Goal: Information Seeking & Learning: Learn about a topic

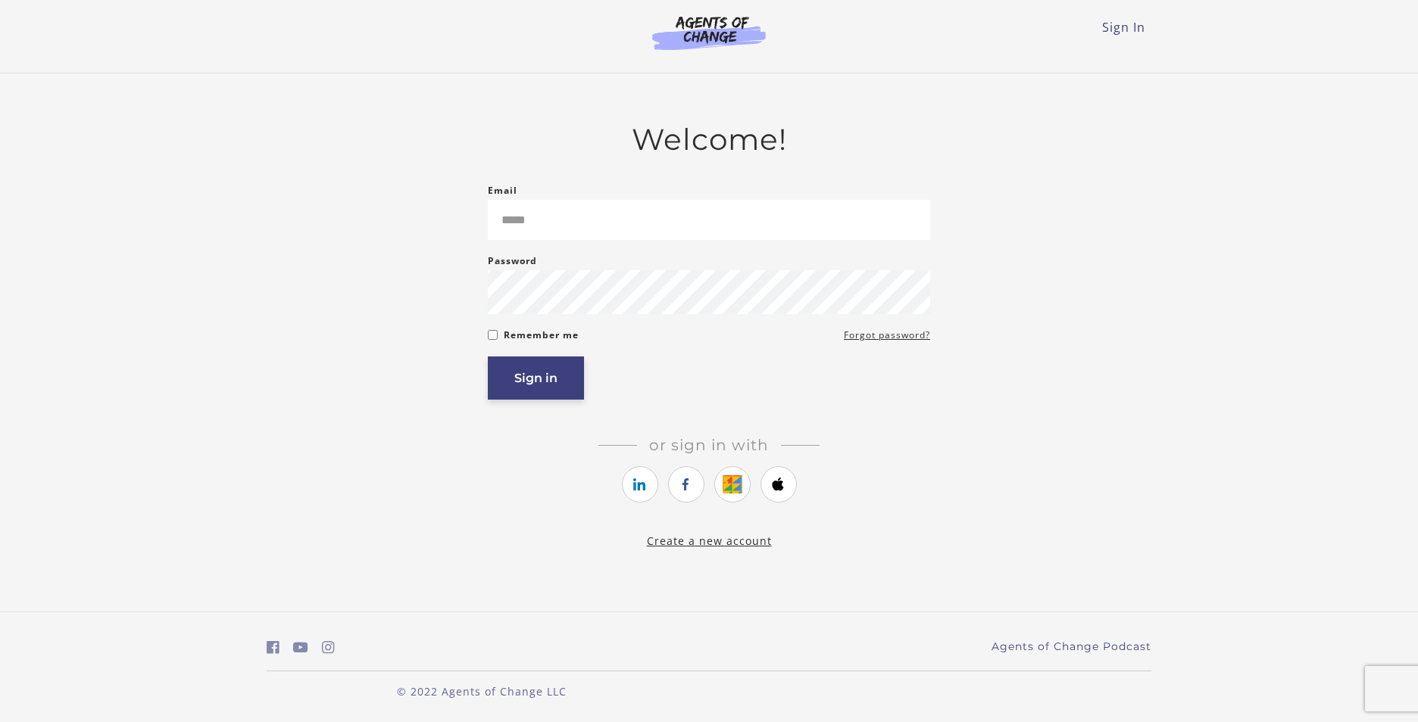
type input "**********"
click at [532, 370] on button "Sign in" at bounding box center [536, 378] width 96 height 43
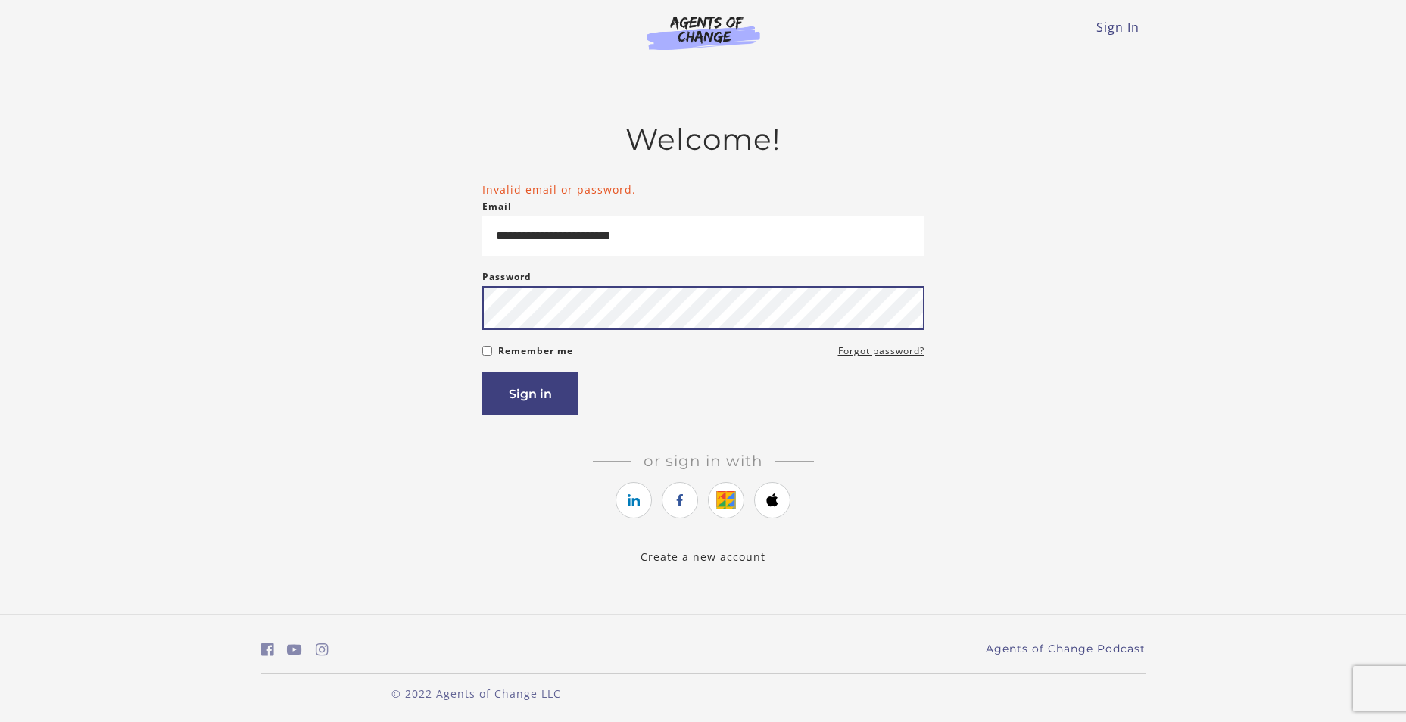
click at [482, 373] on button "Sign in" at bounding box center [530, 394] width 96 height 43
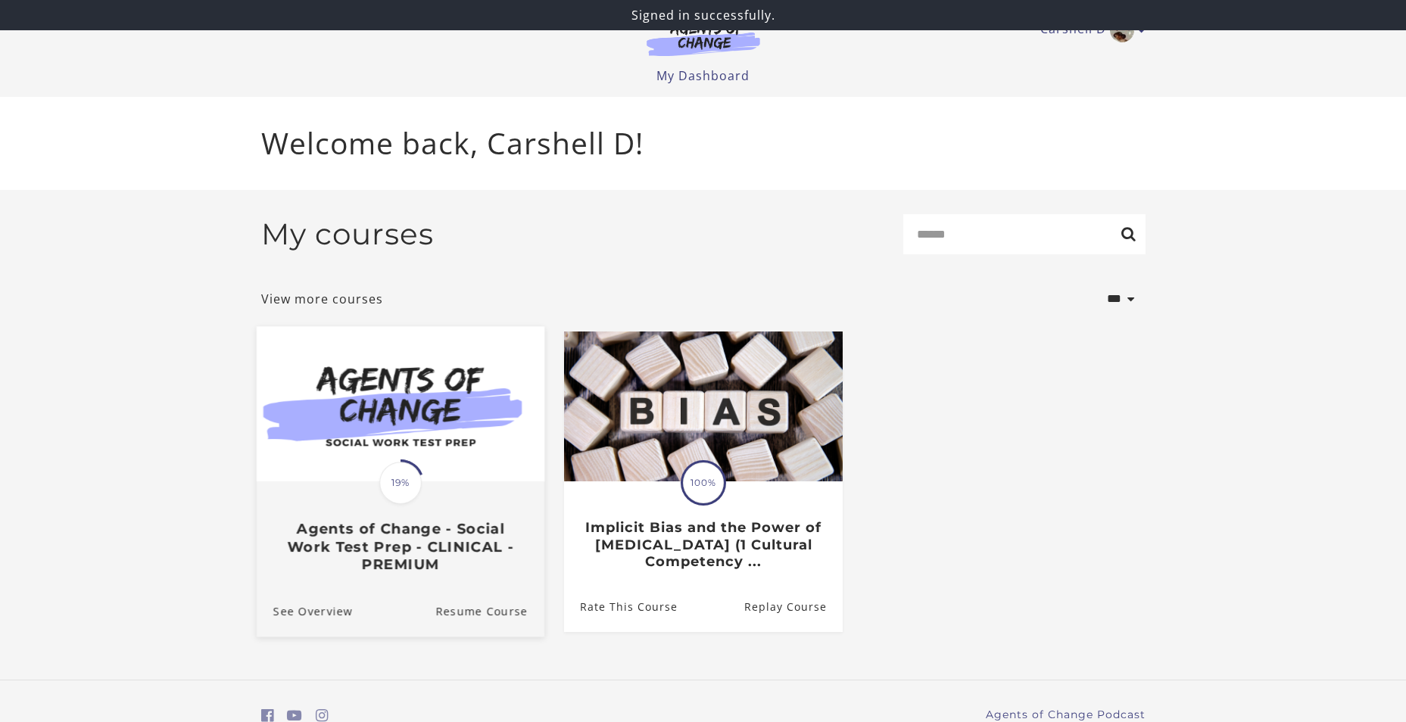
click at [465, 458] on img at bounding box center [400, 403] width 288 height 155
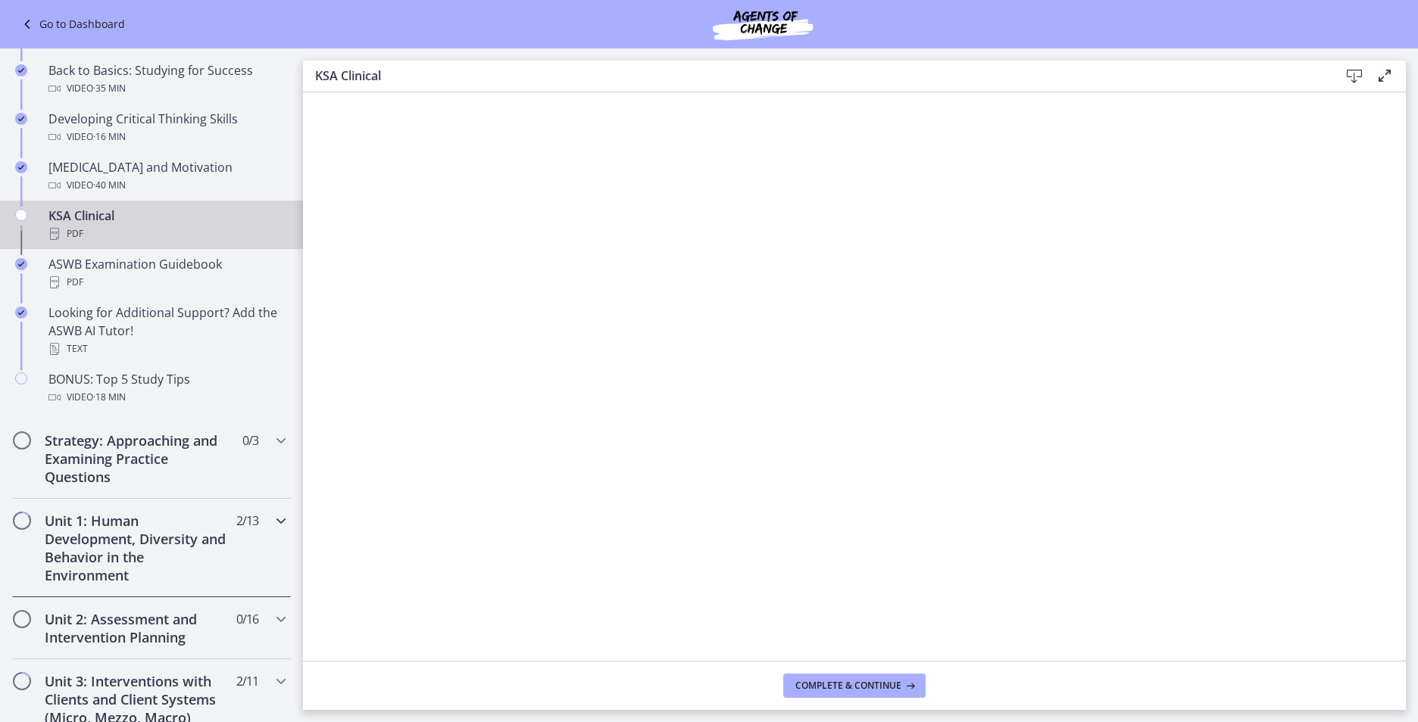
scroll to position [606, 0]
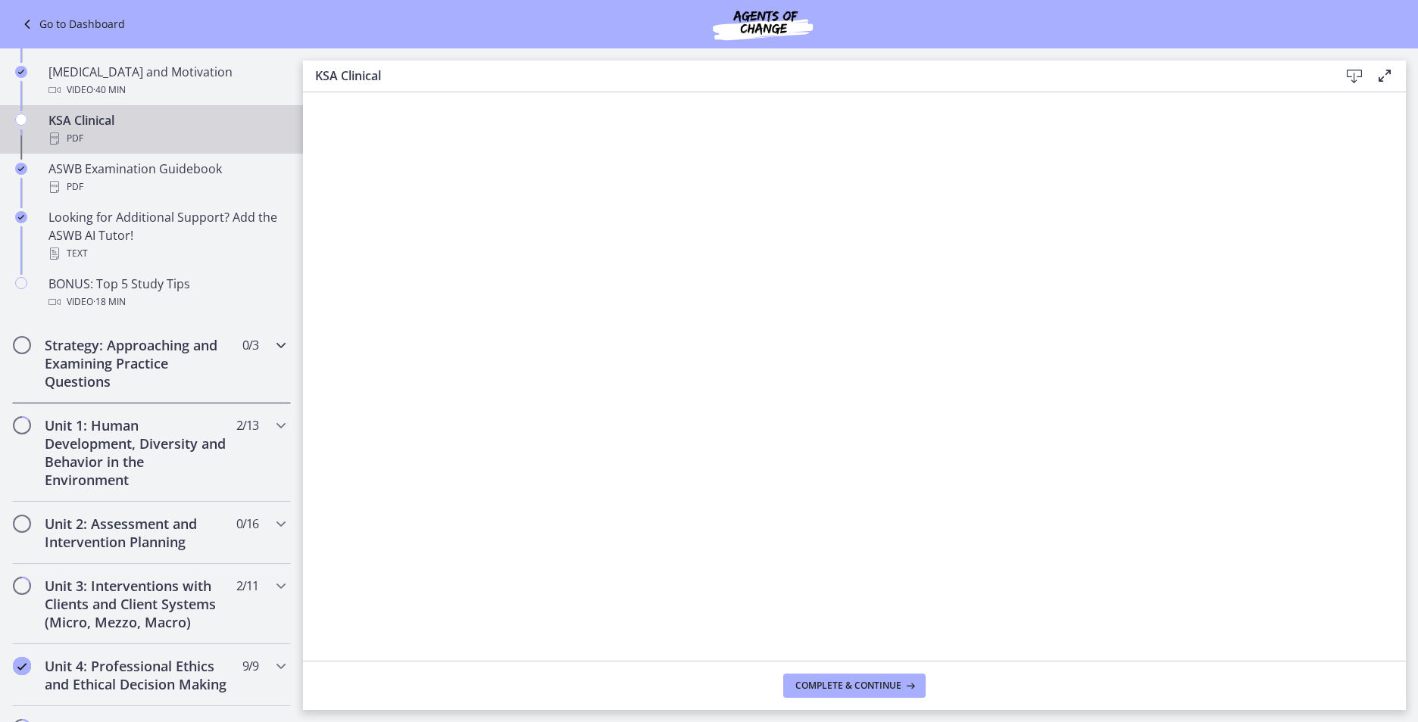
click at [272, 343] on icon "Chapters" at bounding box center [281, 345] width 18 height 18
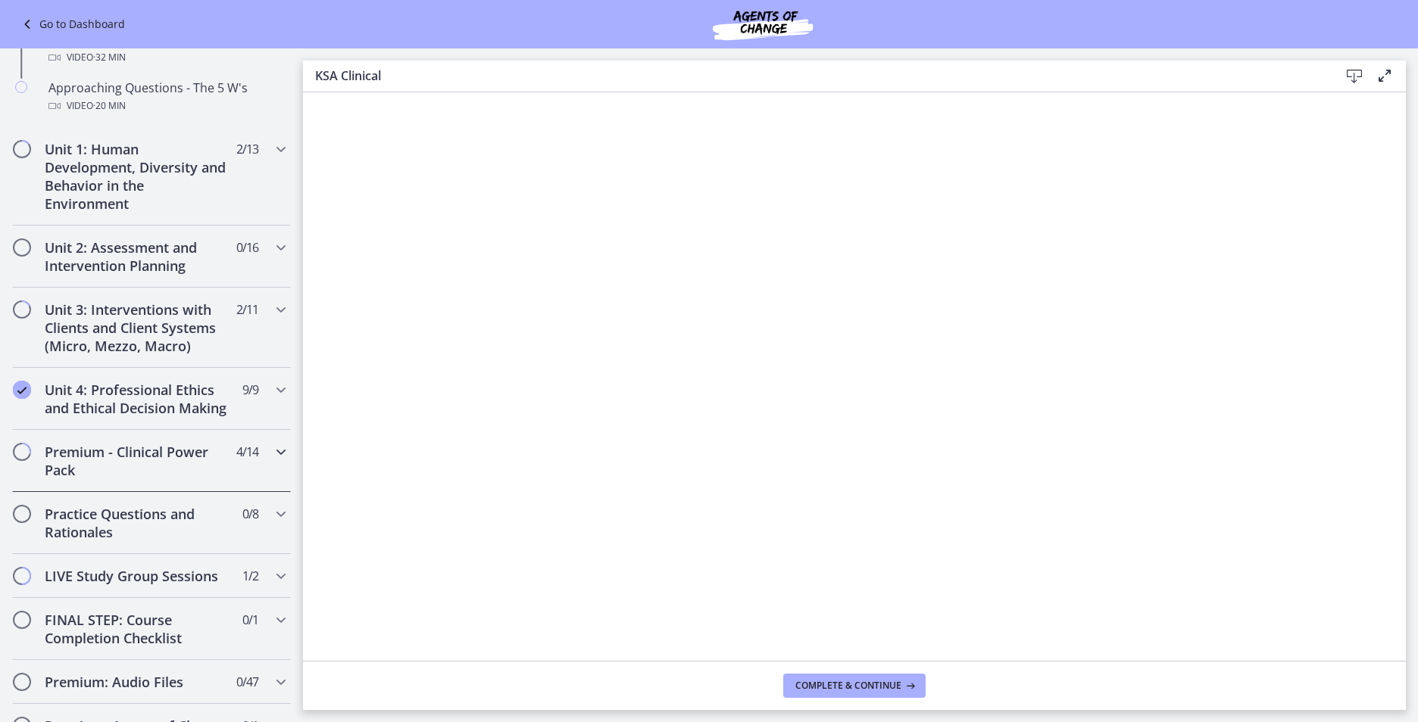
scroll to position [452, 0]
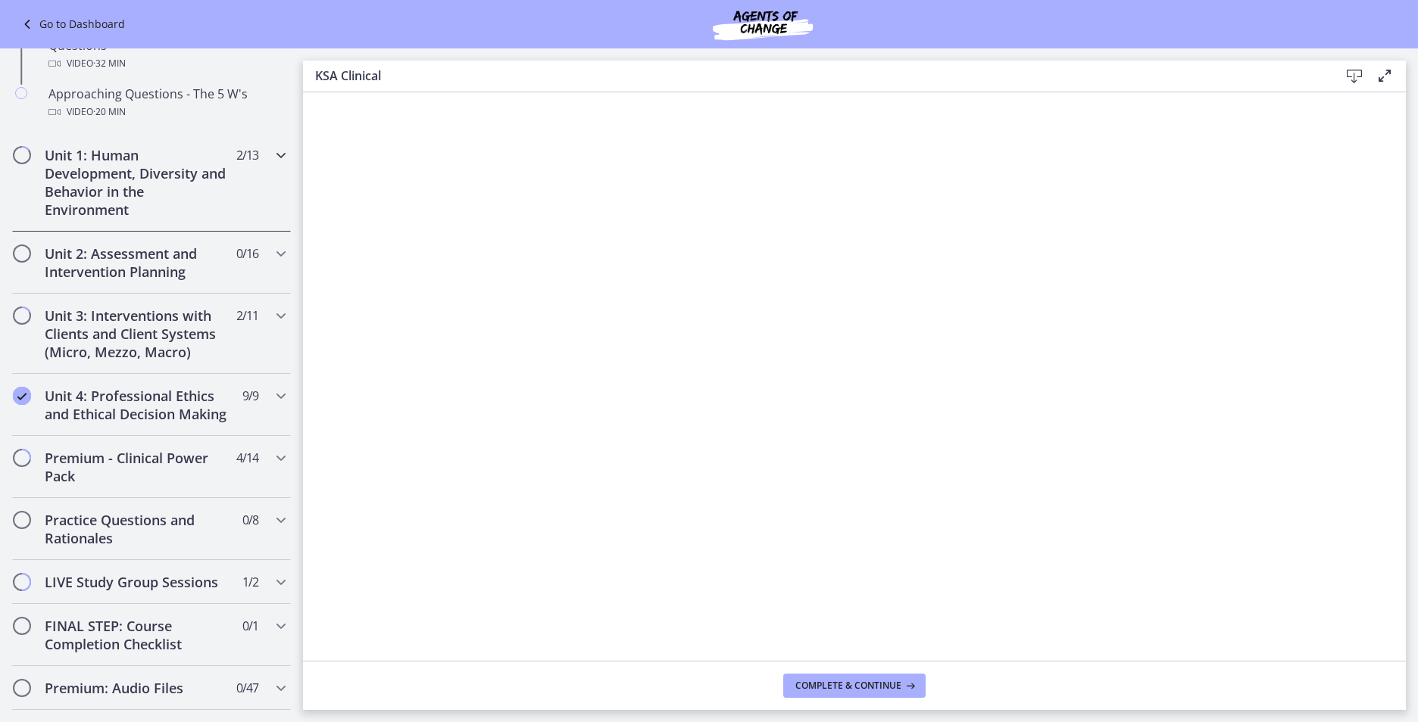
click at [114, 201] on h2 "Unit 1: Human Development, Diversity and Behavior in the Environment" at bounding box center [137, 182] width 185 height 73
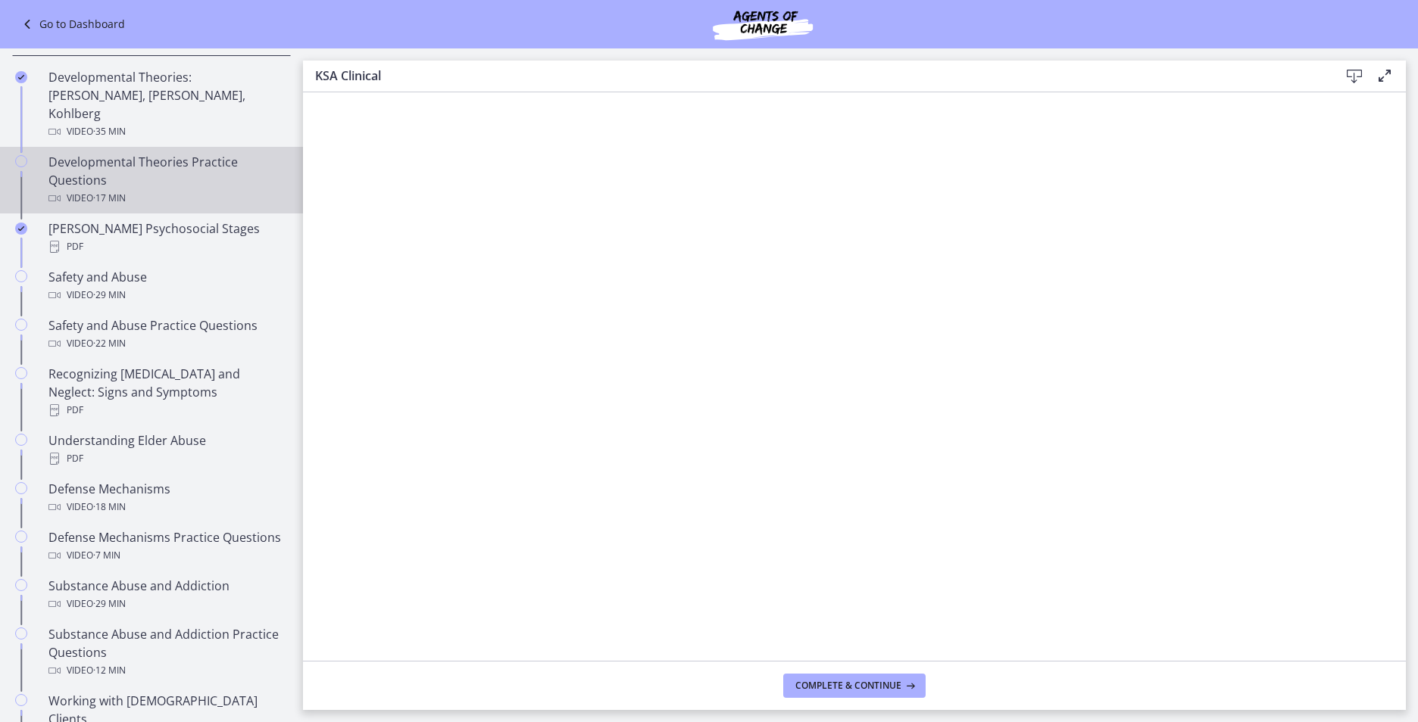
click at [123, 153] on div "Developmental Theories Practice Questions Video · 17 min" at bounding box center [166, 180] width 236 height 55
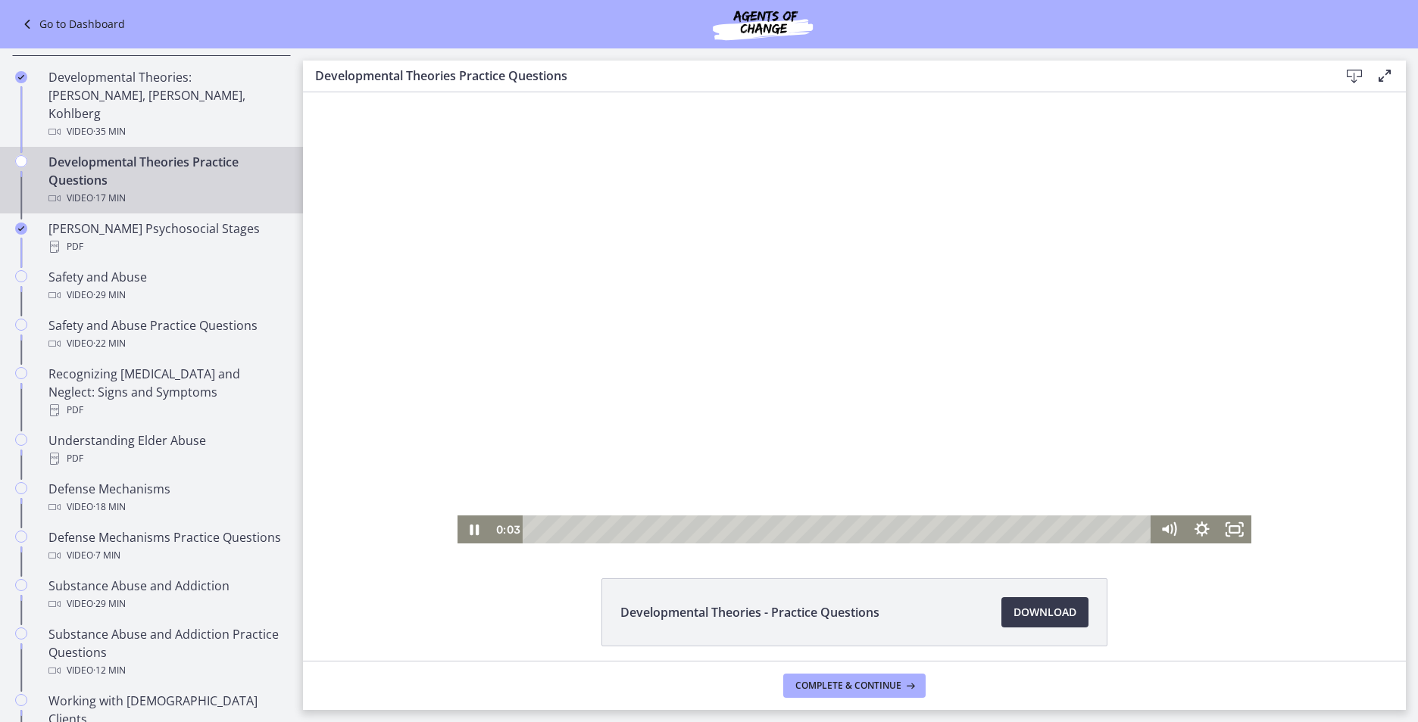
click at [963, 408] on div at bounding box center [854, 317] width 794 height 451
click at [829, 436] on div at bounding box center [854, 317] width 794 height 451
click at [1093, 409] on div at bounding box center [854, 317] width 794 height 451
click at [724, 418] on div at bounding box center [854, 317] width 794 height 451
drag, startPoint x: 991, startPoint y: 529, endPoint x: 983, endPoint y: 529, distance: 8.3
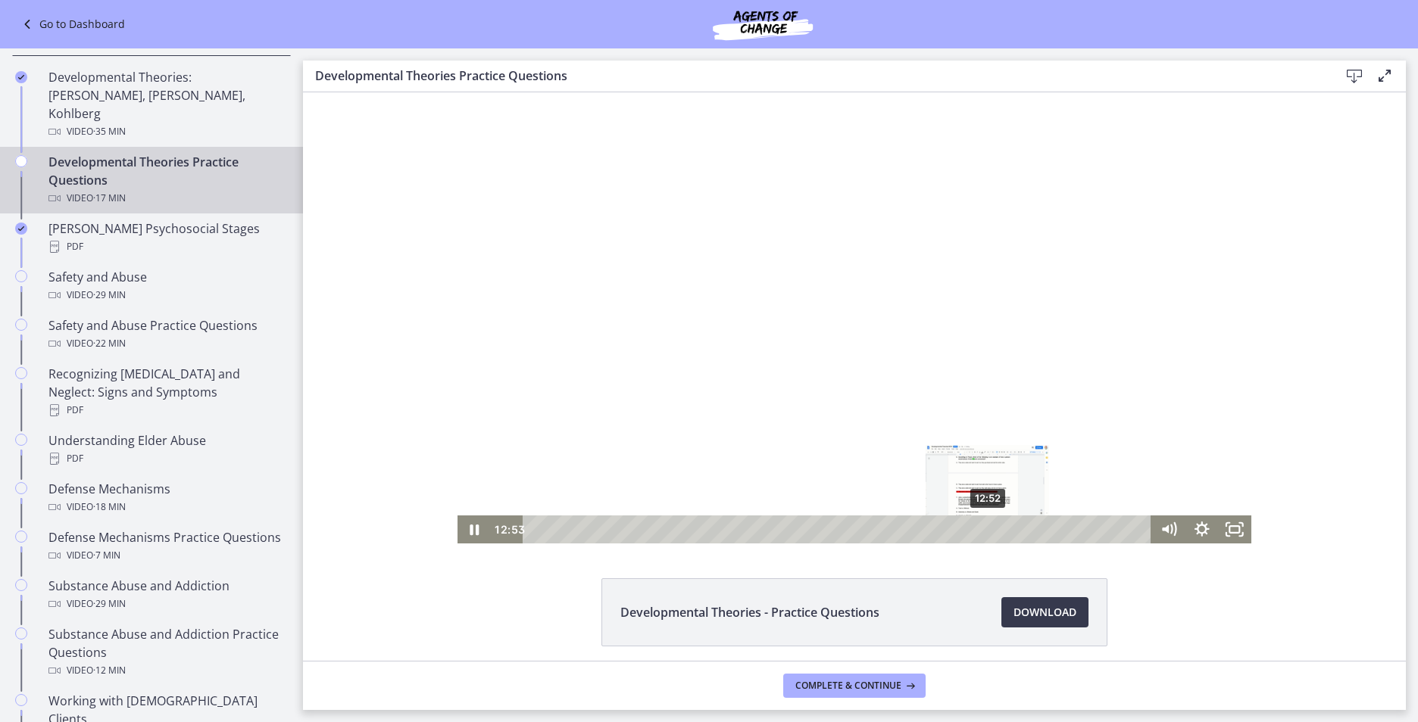
click at [983, 529] on div "Playbar" at bounding box center [987, 529] width 9 height 9
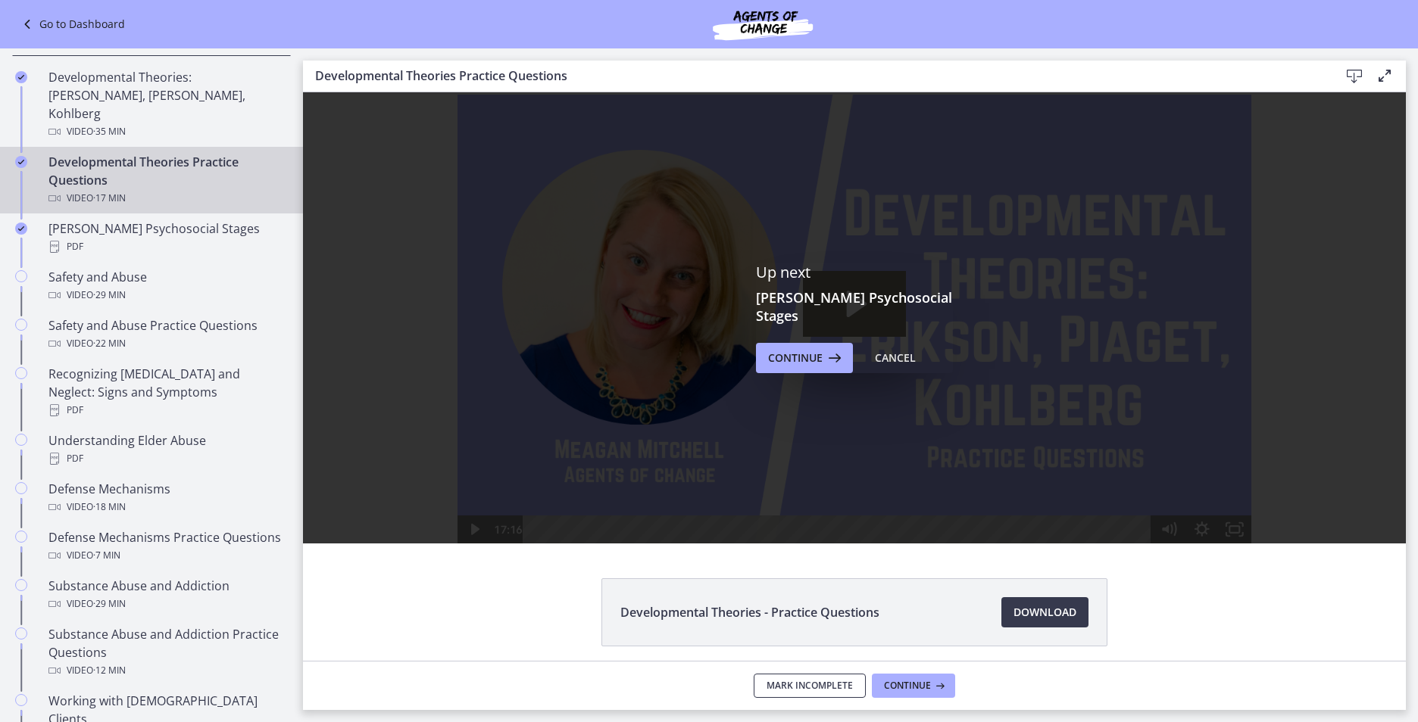
drag, startPoint x: 841, startPoint y: 682, endPoint x: 899, endPoint y: 660, distance: 62.3
click at [899, 660] on div "Up next Erikson's Psychosocial Stages Continue Cancel Developmental Theories - …" at bounding box center [854, 401] width 1103 height 618
click at [934, 686] on icon at bounding box center [938, 686] width 15 height 12
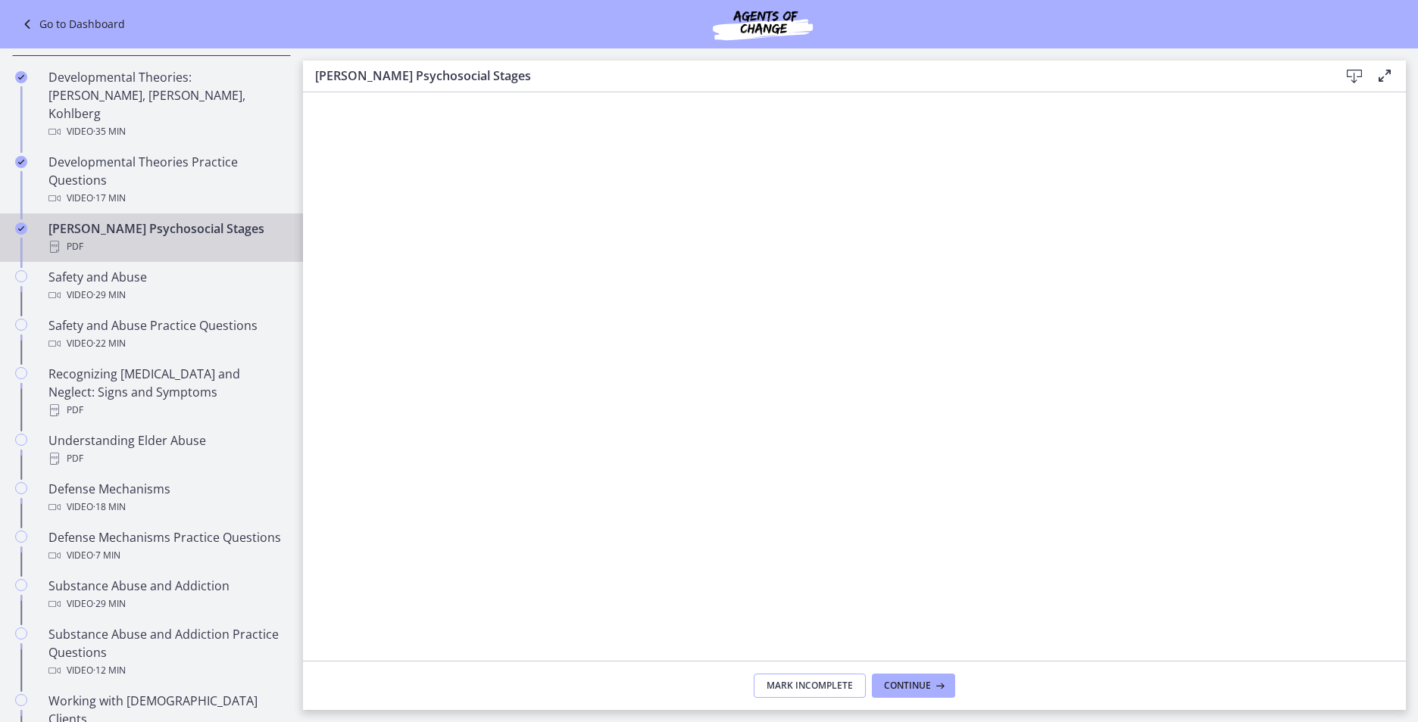
click at [786, 685] on span "Mark Incomplete" at bounding box center [809, 686] width 86 height 12
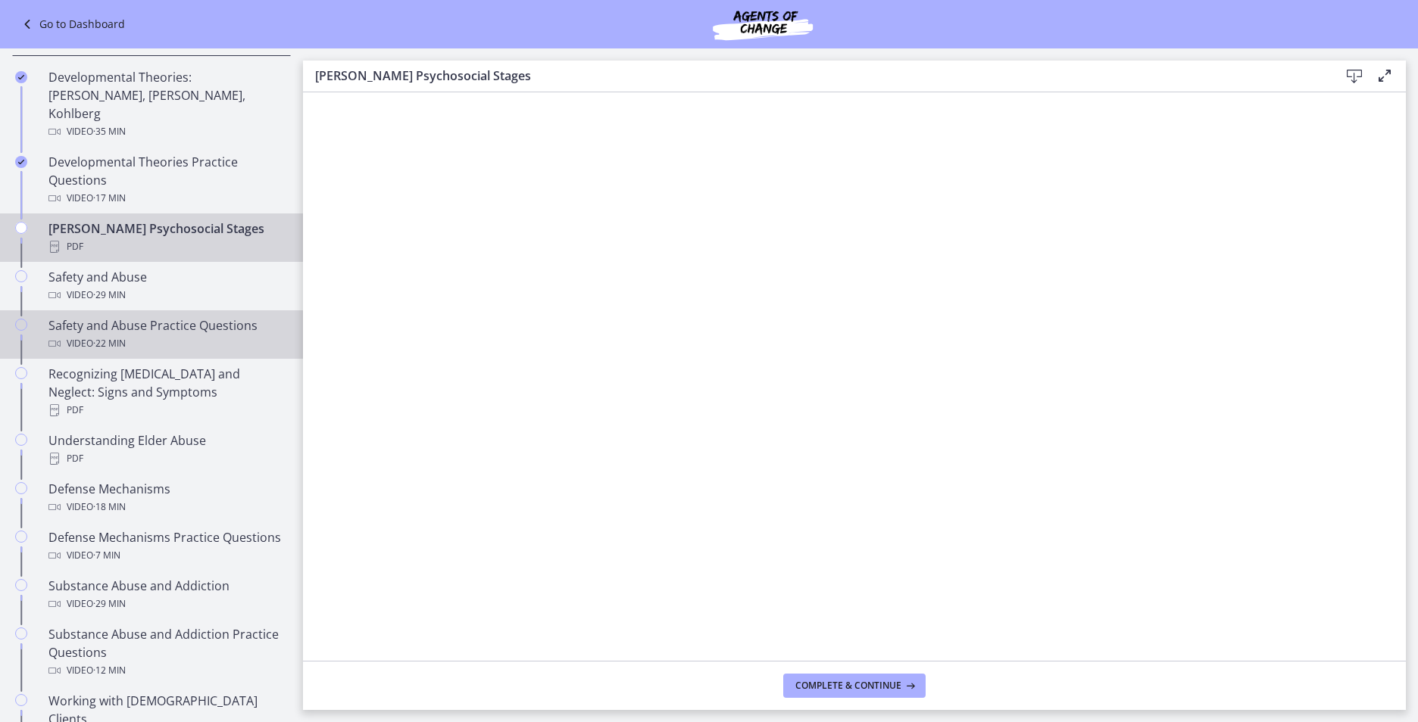
scroll to position [376, 0]
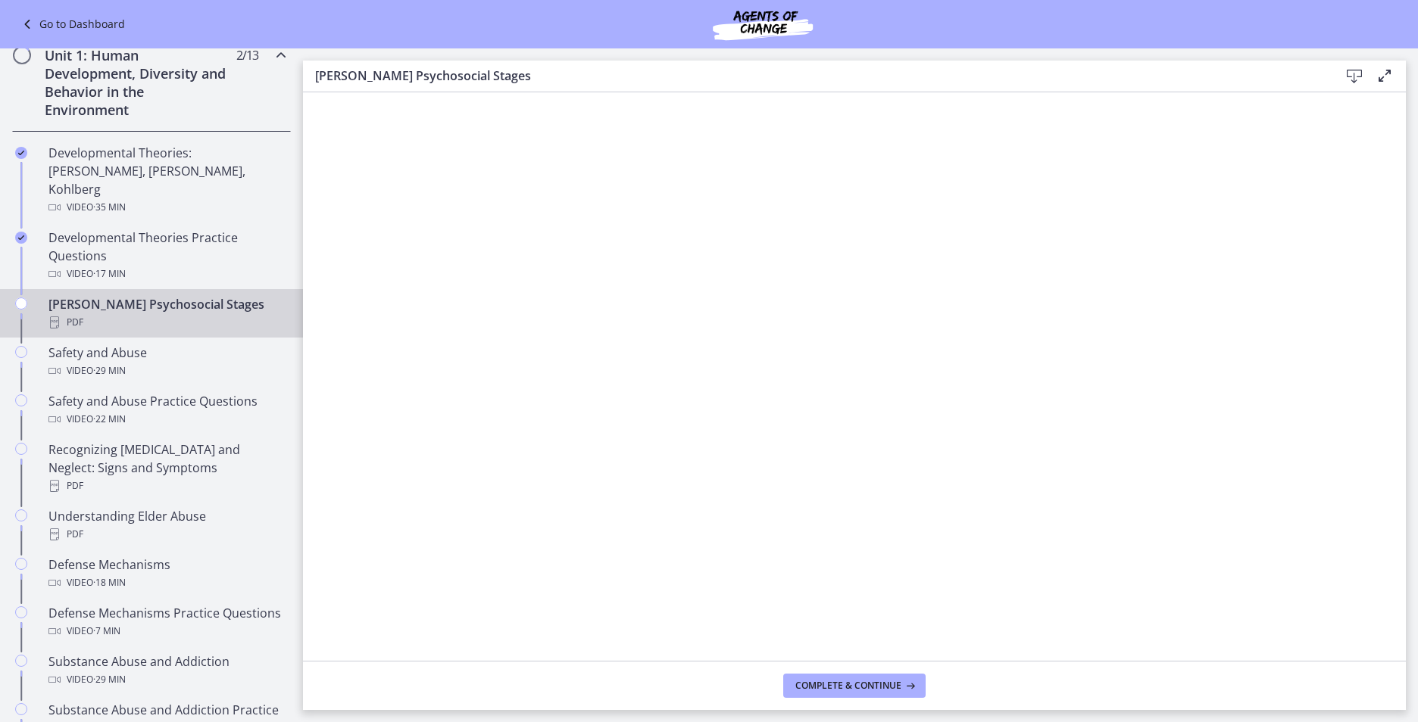
click at [9, 289] on link "Erikson's Psychosocial Stages PDF" at bounding box center [151, 313] width 303 height 48
click at [14, 295] on div "Chapters" at bounding box center [21, 319] width 18 height 48
click at [23, 298] on icon "Chapters" at bounding box center [21, 304] width 12 height 12
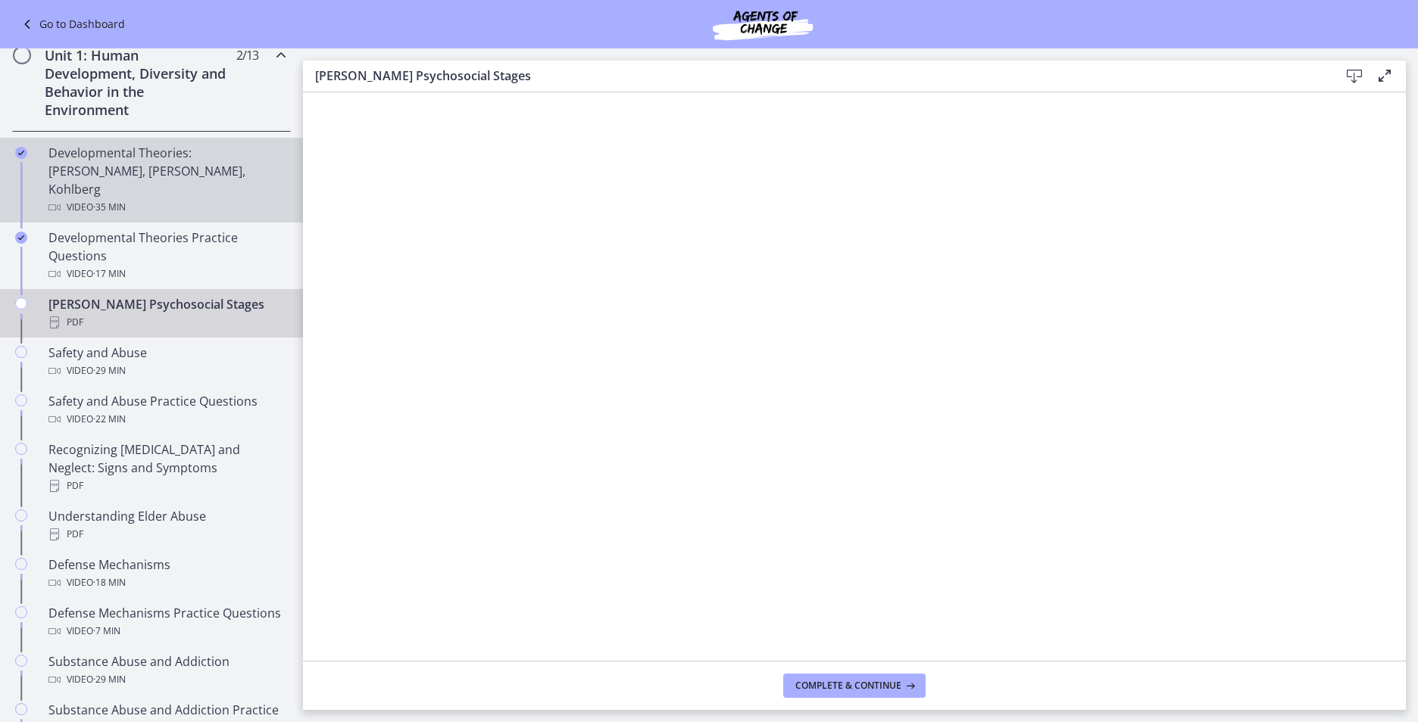
click at [92, 146] on div "Developmental Theories: Erikson, Piaget, Kohlberg Video · 35 min" at bounding box center [166, 180] width 236 height 73
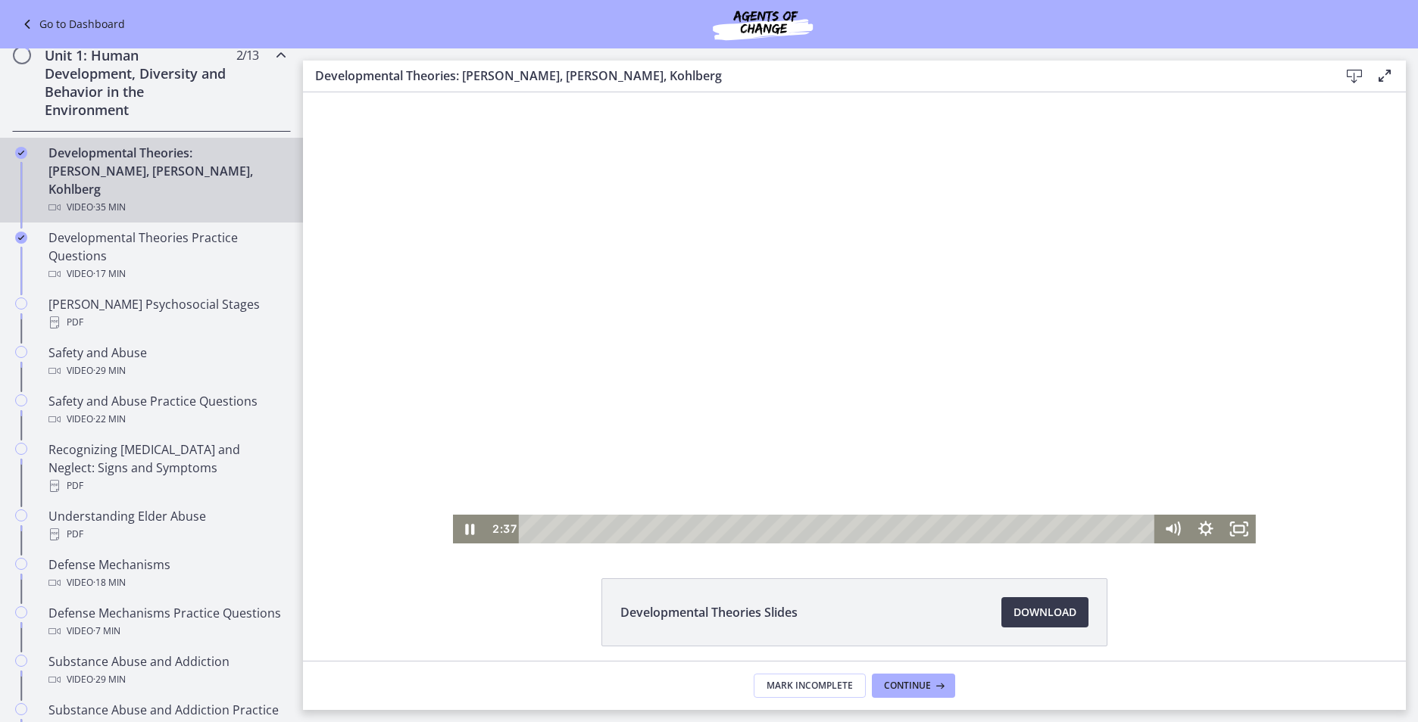
click at [573, 516] on div "Playbar" at bounding box center [839, 529] width 616 height 29
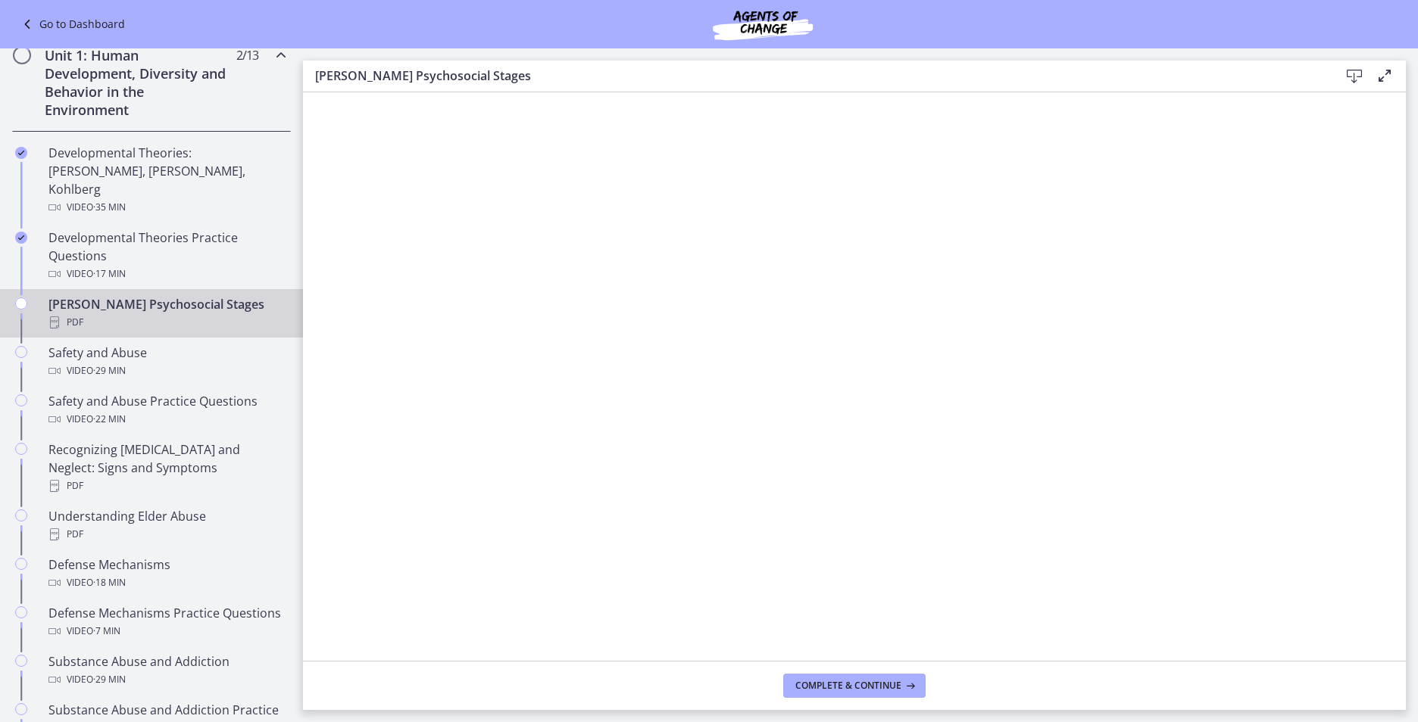
click at [23, 295] on div "Chapters" at bounding box center [21, 319] width 18 height 48
click at [853, 682] on span "Complete & continue" at bounding box center [848, 686] width 106 height 12
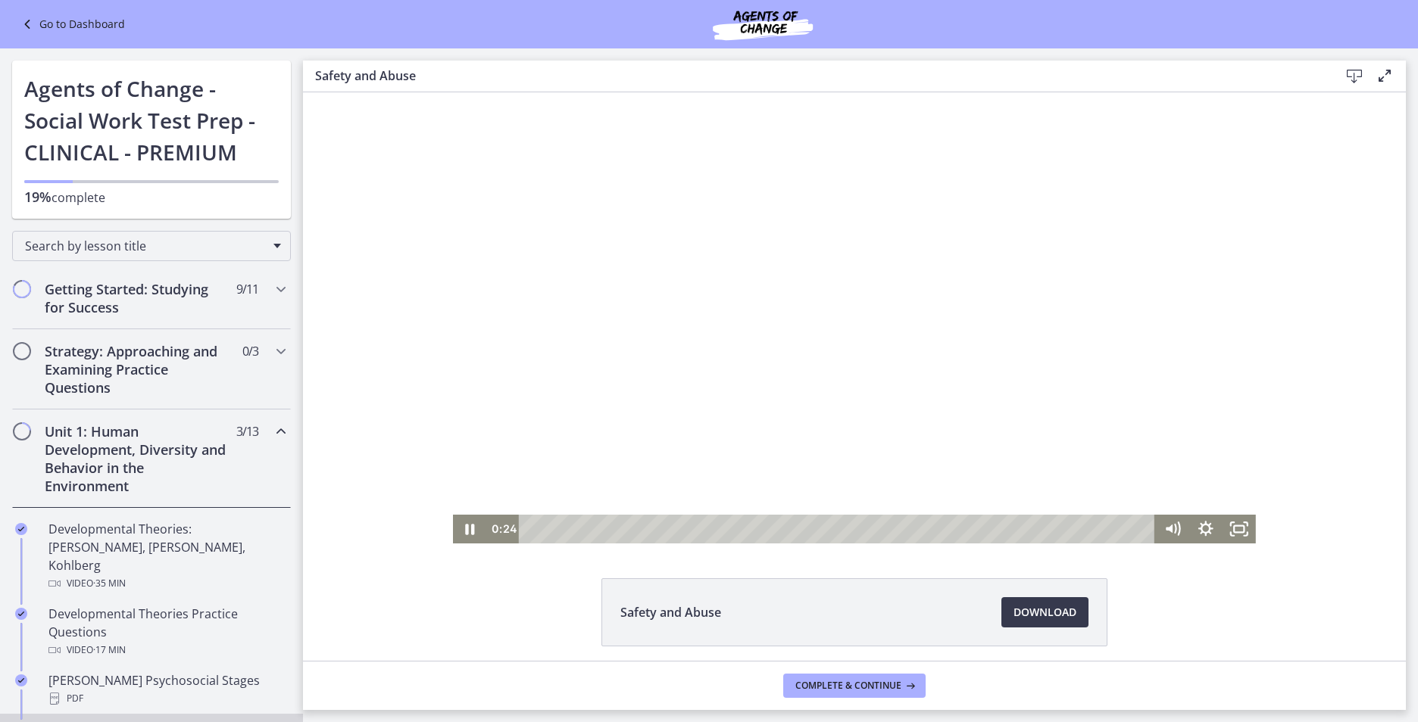
click at [821, 324] on div at bounding box center [854, 317] width 803 height 451
click at [467, 530] on icon "Play Video" at bounding box center [471, 530] width 11 height 14
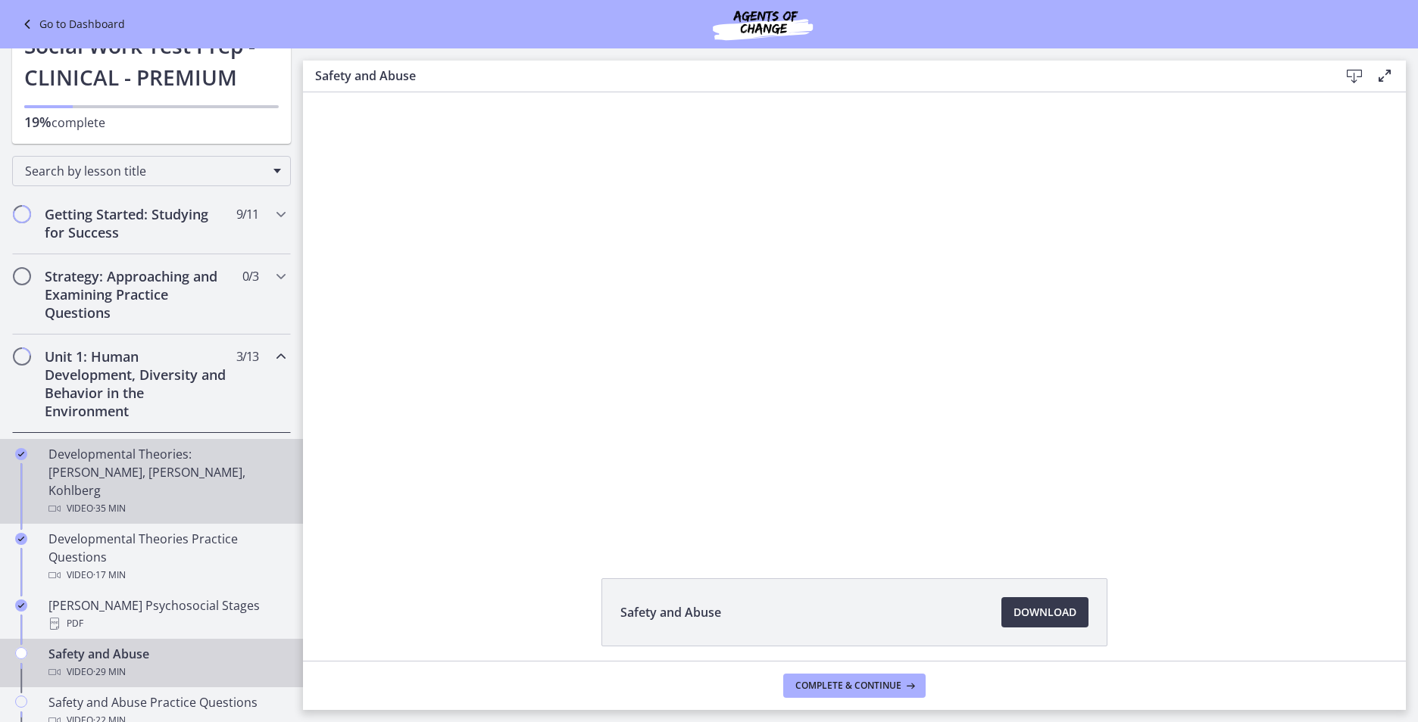
scroll to position [76, 0]
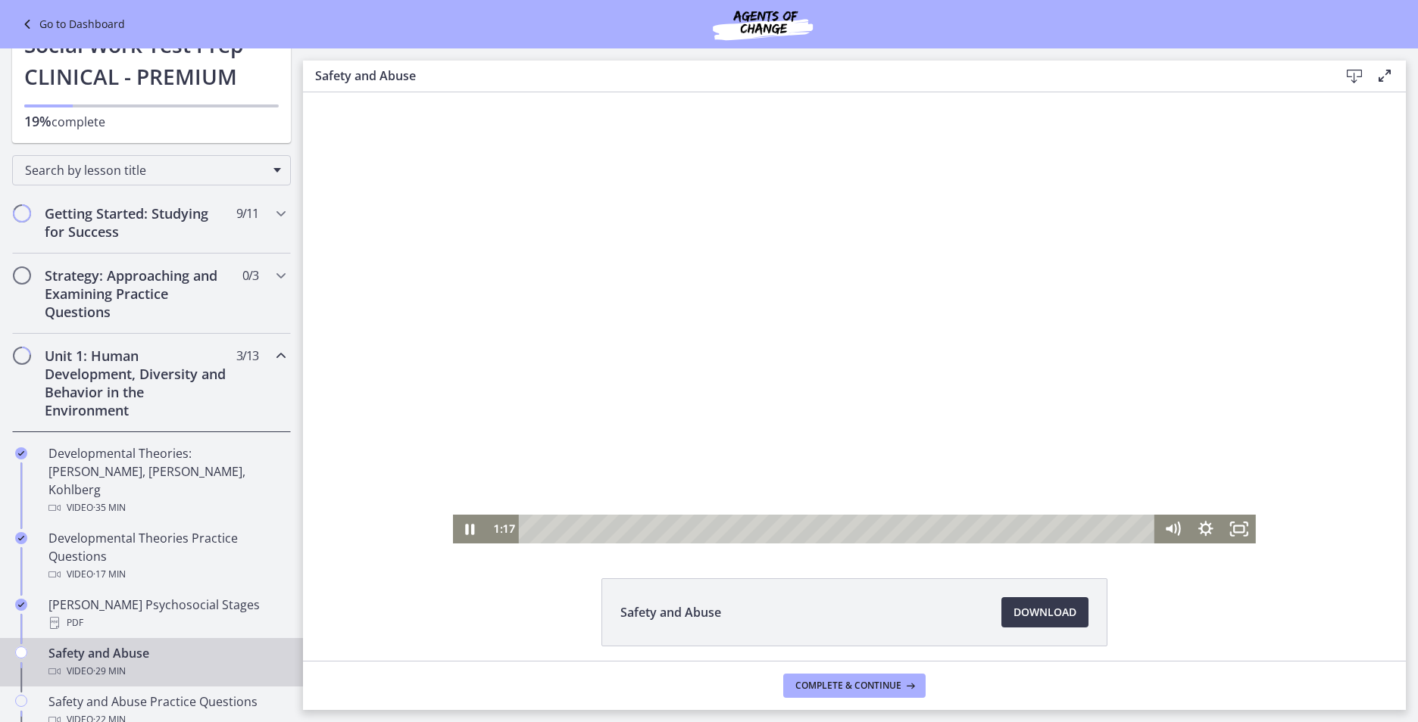
click at [828, 409] on div at bounding box center [854, 317] width 803 height 451
click at [737, 261] on div at bounding box center [854, 317] width 803 height 451
click at [869, 154] on div at bounding box center [854, 317] width 803 height 451
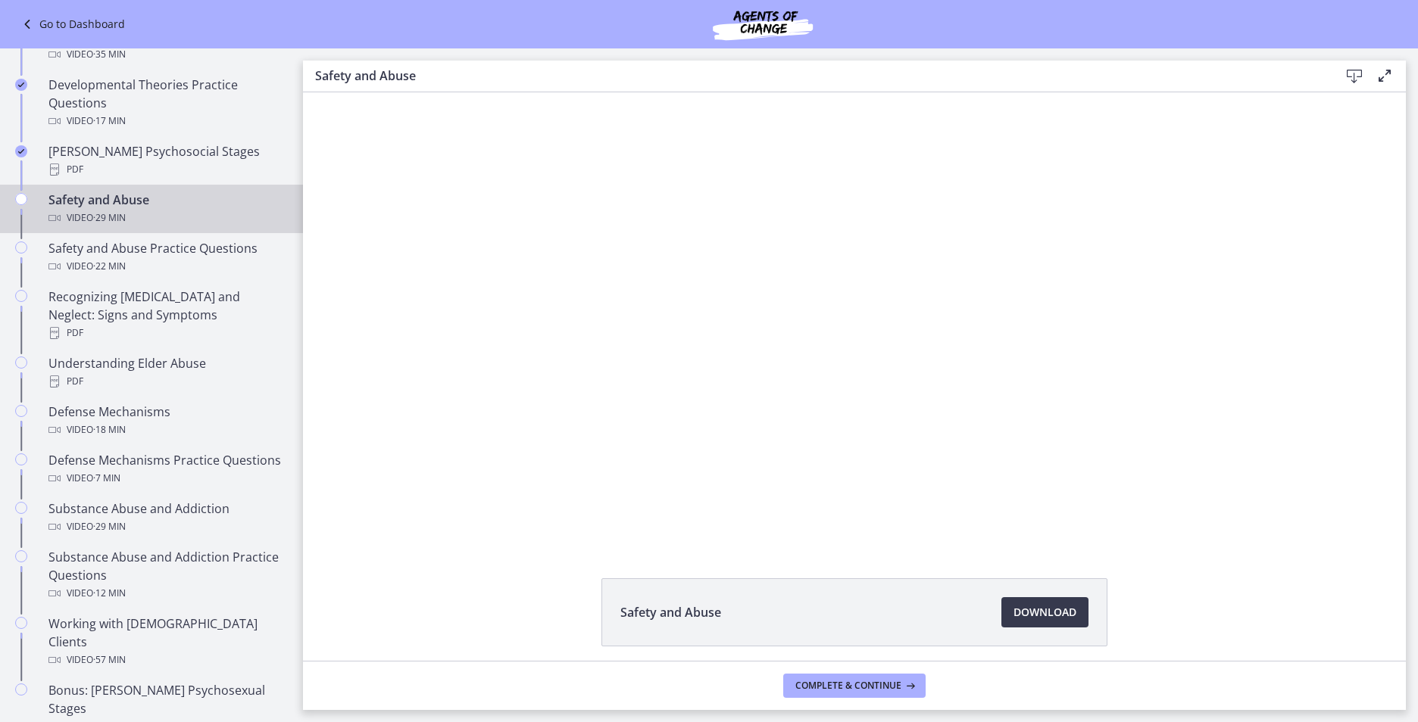
scroll to position [530, 0]
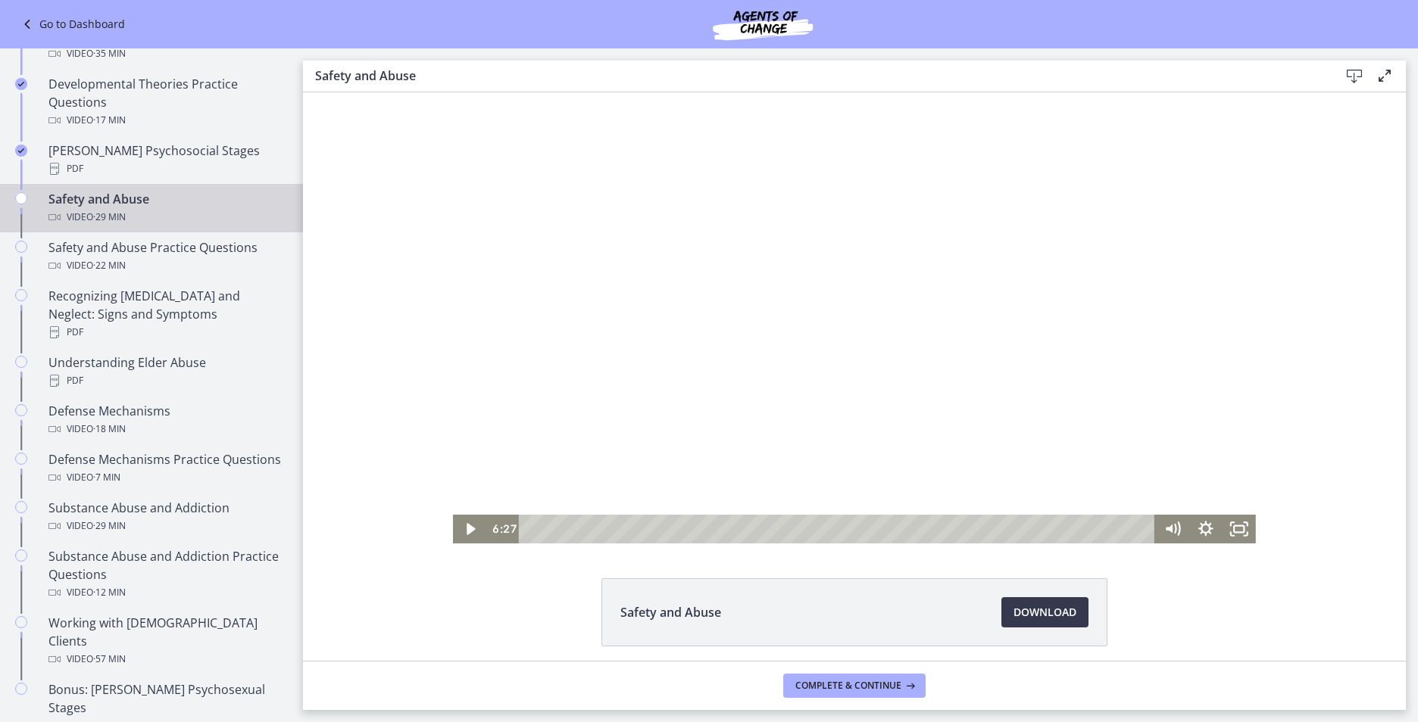
click at [663, 277] on div at bounding box center [854, 317] width 803 height 451
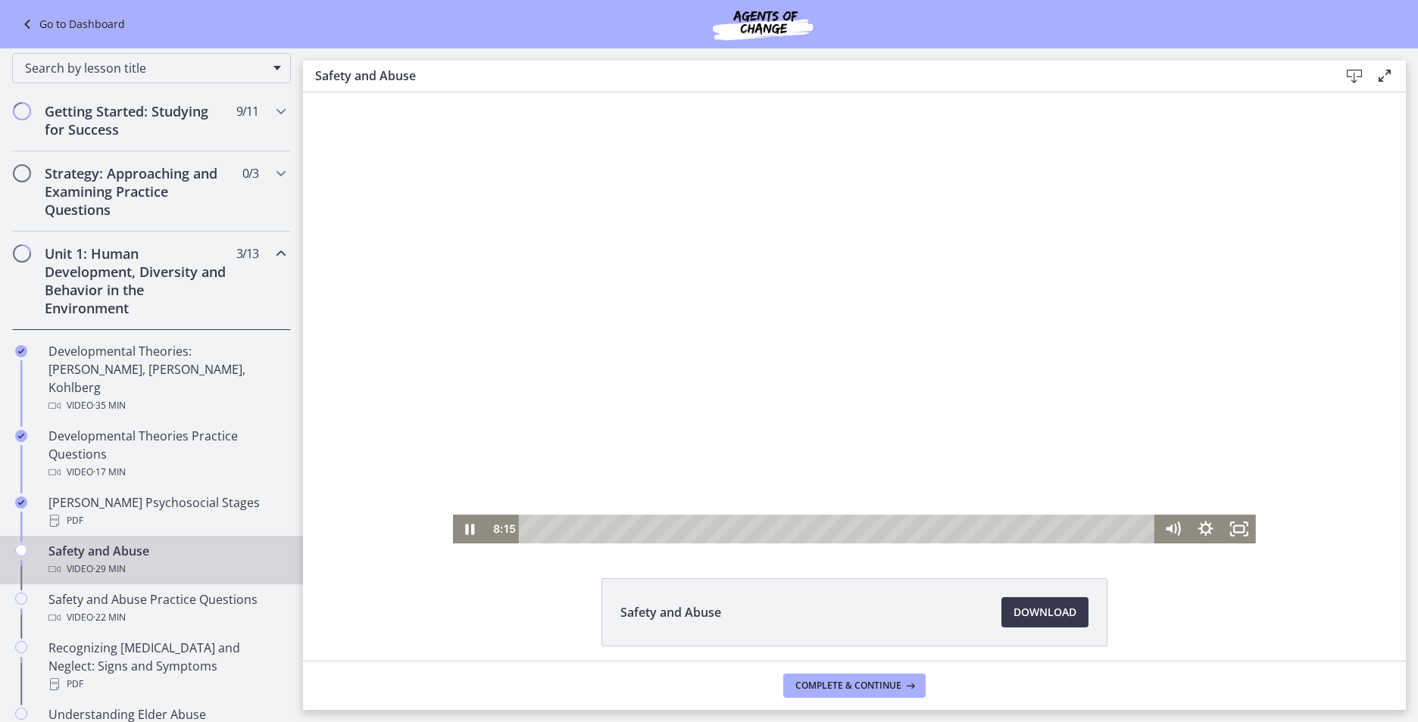
scroll to position [157, 0]
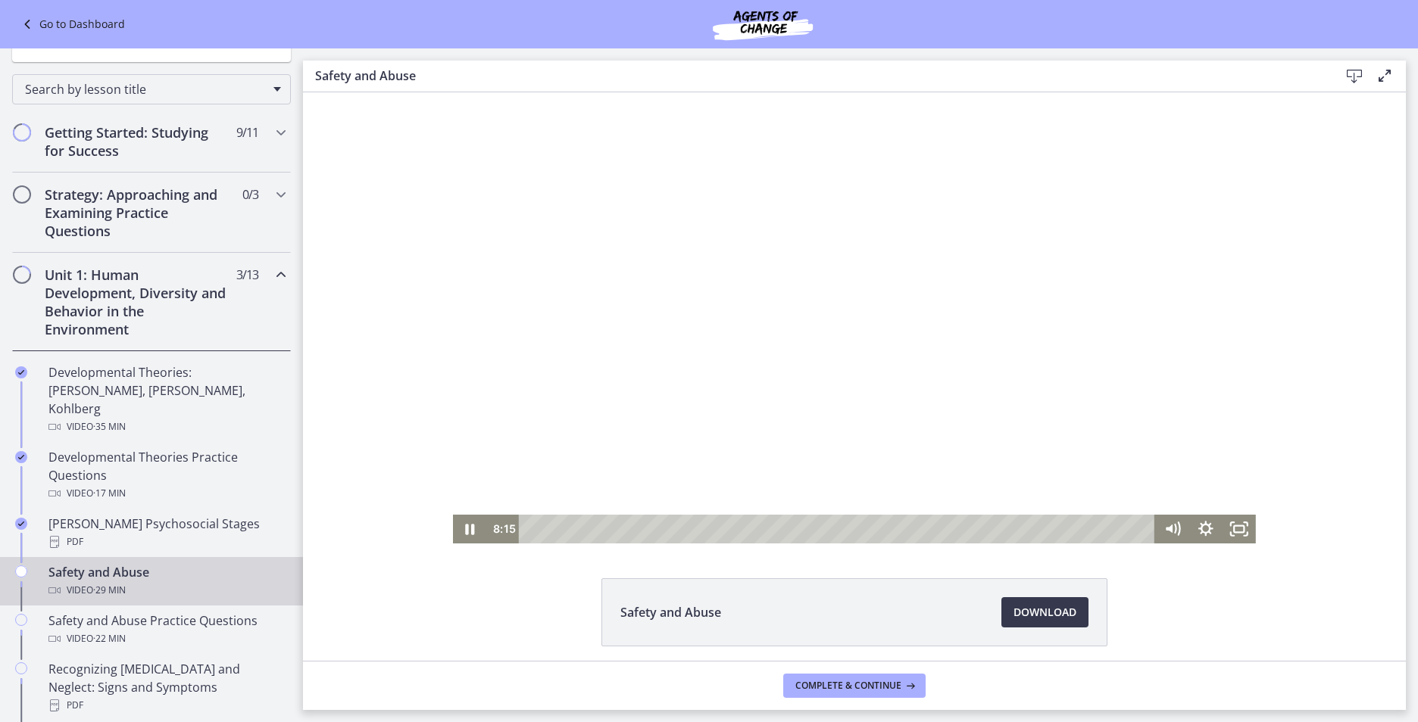
drag, startPoint x: 299, startPoint y: 251, endPoint x: 25, endPoint y: 39, distance: 347.0
drag, startPoint x: 546, startPoint y: 211, endPoint x: 341, endPoint y: 175, distance: 208.3
click at [546, 214] on div at bounding box center [854, 317] width 803 height 451
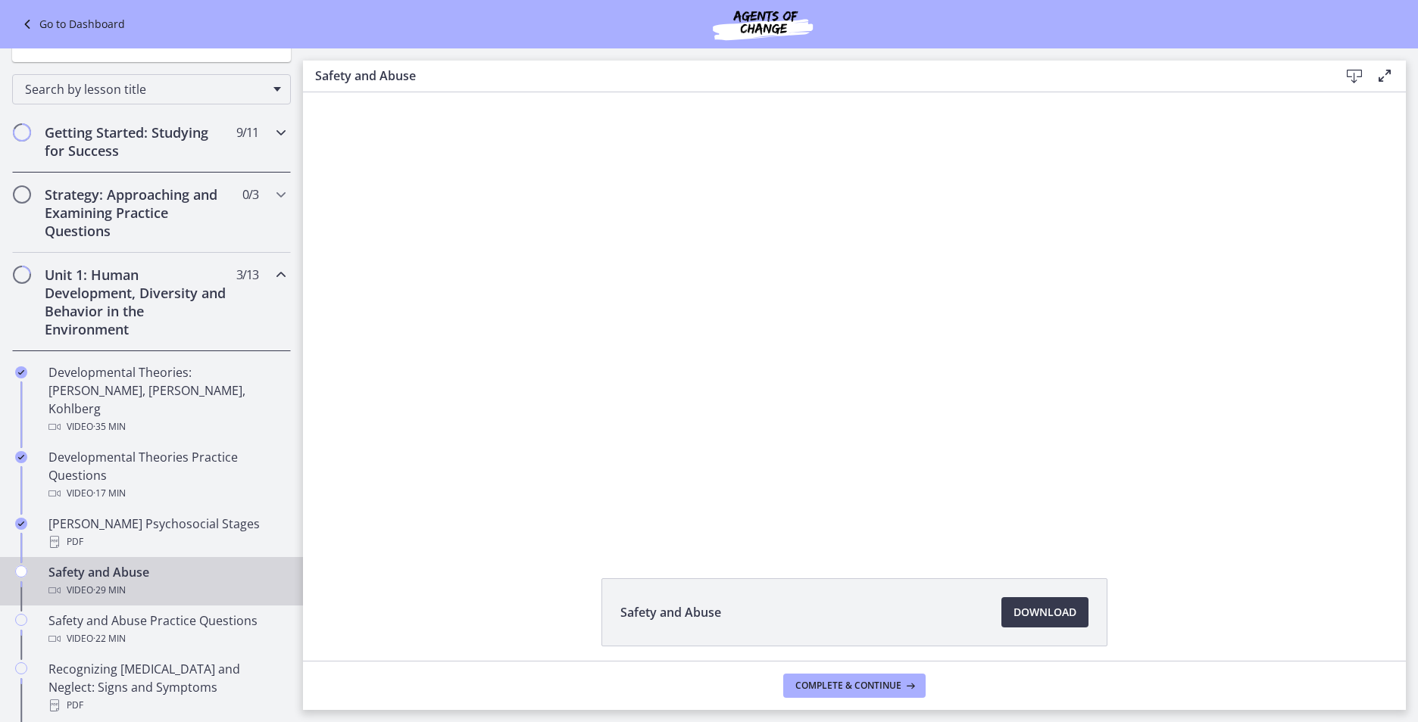
click at [111, 129] on h2 "Getting Started: Studying for Success" at bounding box center [137, 141] width 185 height 36
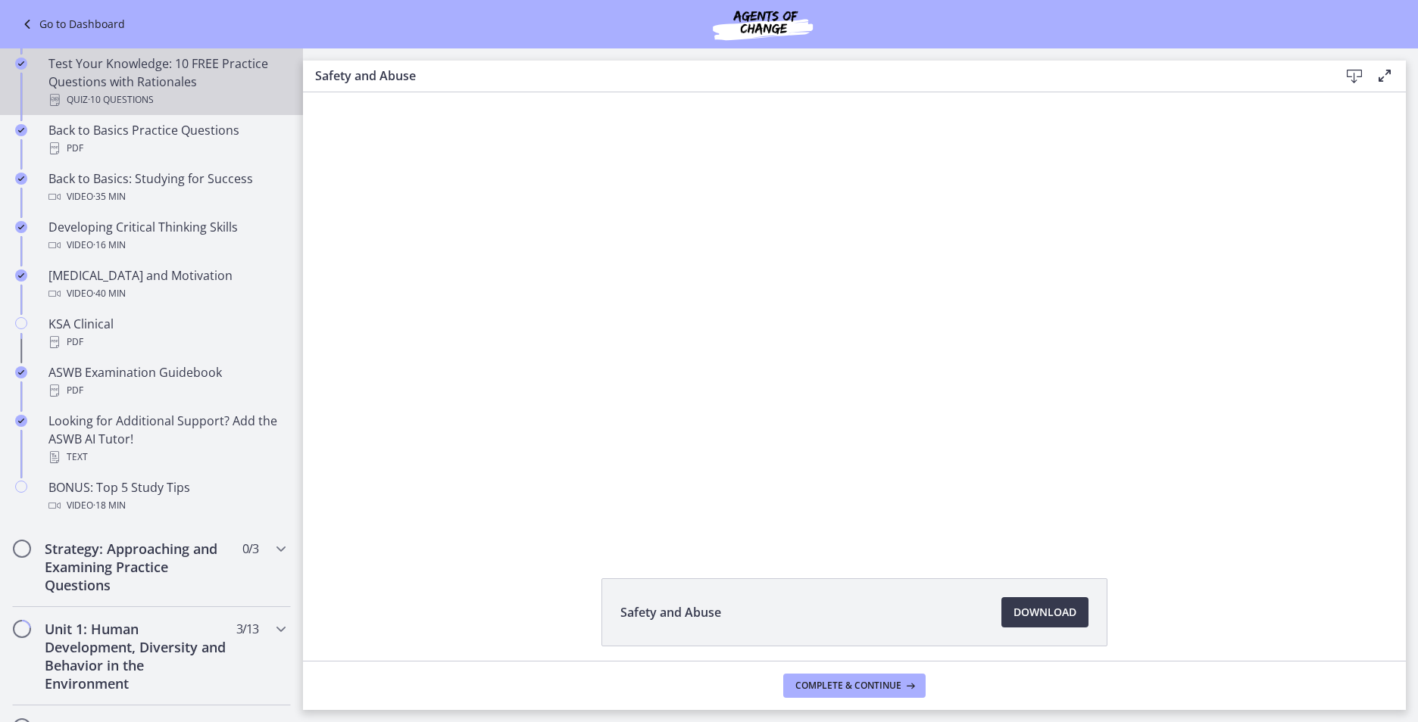
scroll to position [535, 0]
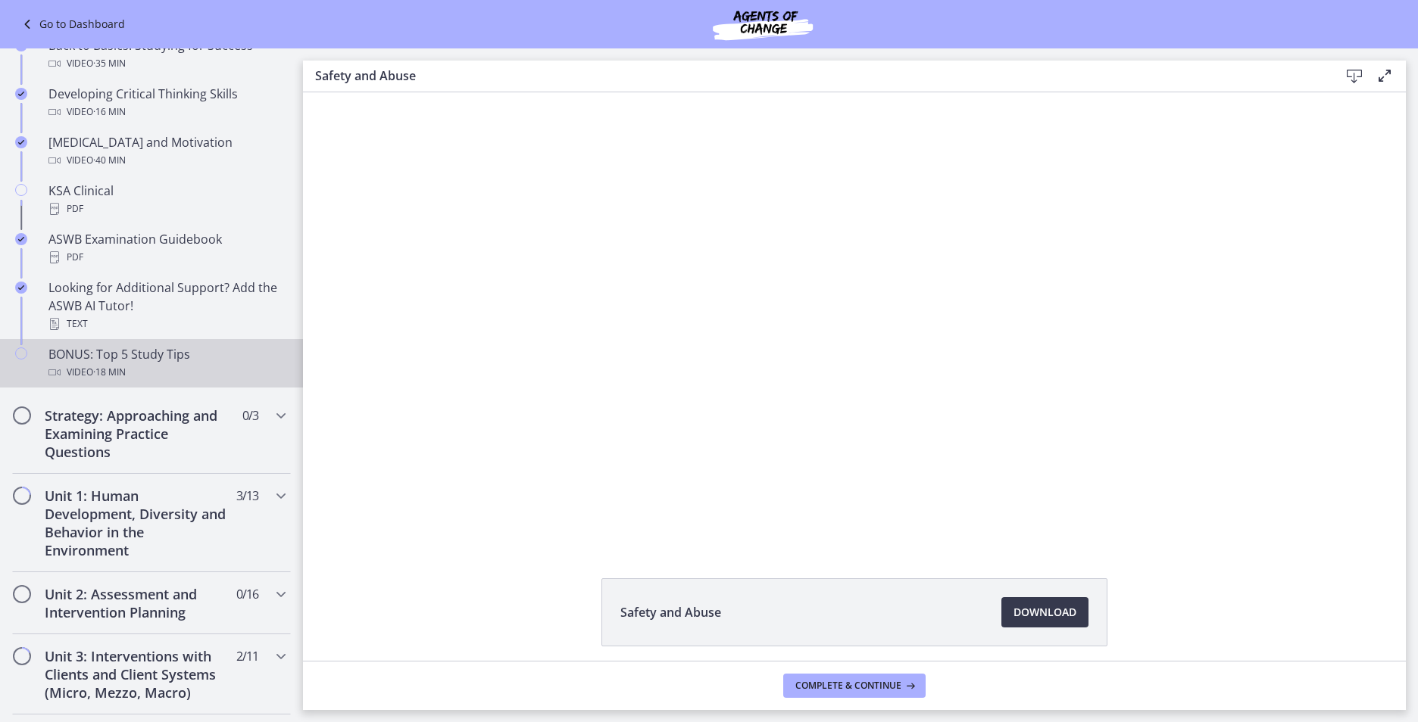
click at [136, 359] on div "BONUS: Top 5 Study Tips Video · 18 min" at bounding box center [166, 363] width 236 height 36
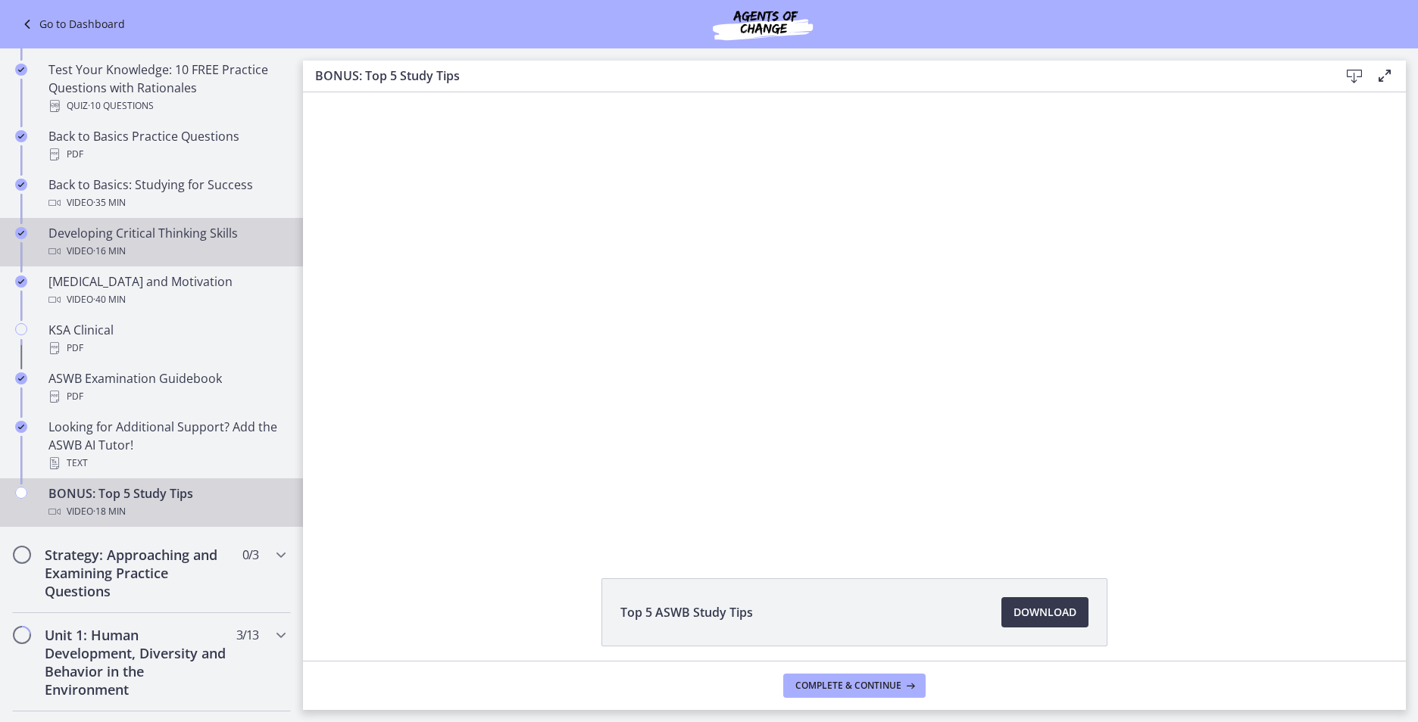
scroll to position [384, 0]
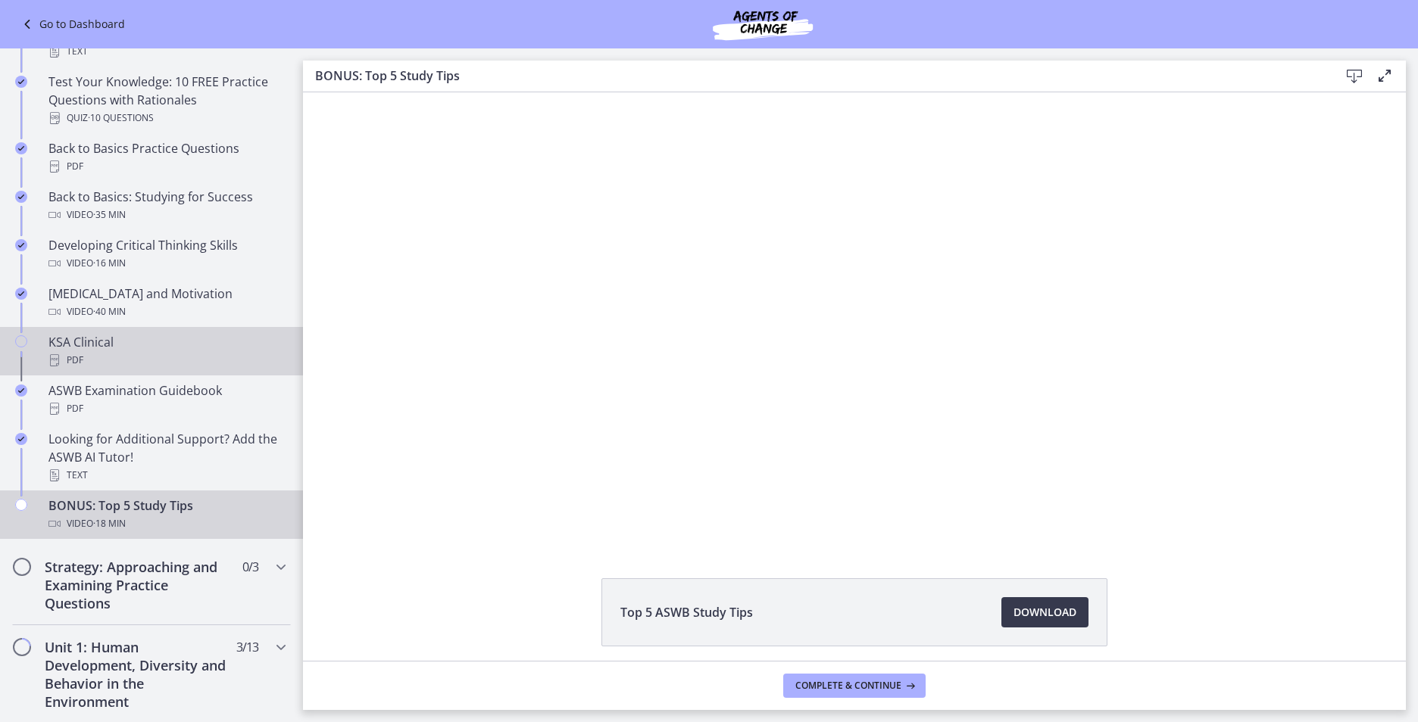
click at [103, 347] on div "KSA Clinical PDF" at bounding box center [166, 351] width 236 height 36
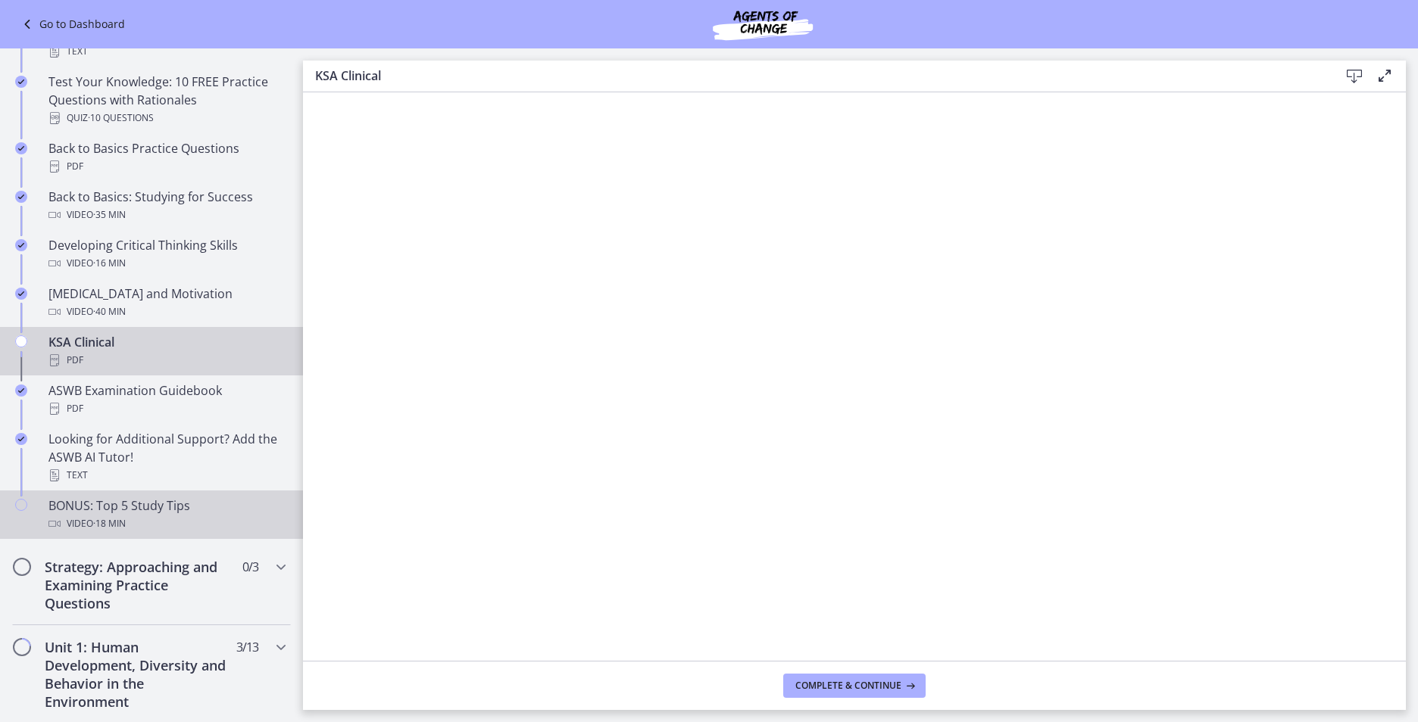
click at [133, 515] on div "Video · 18 min" at bounding box center [166, 524] width 236 height 18
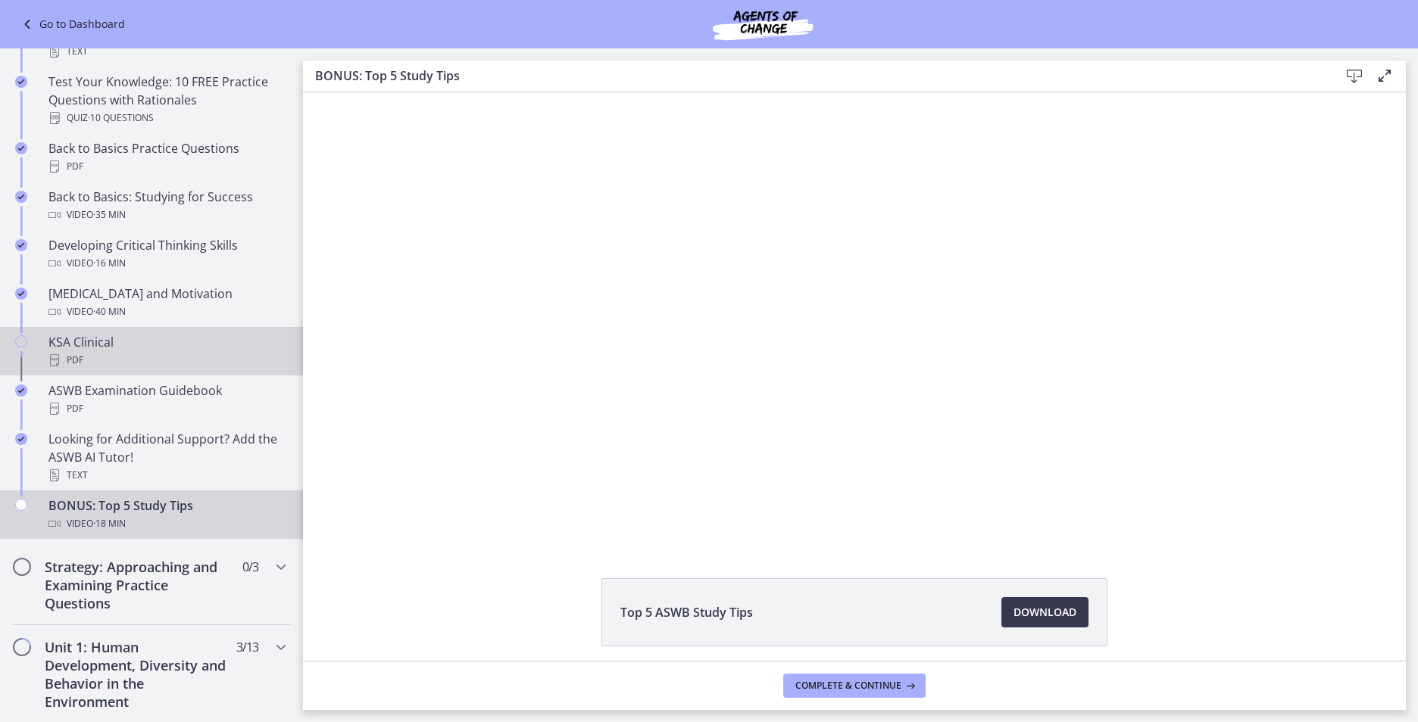
click at [17, 342] on icon "Chapters" at bounding box center [21, 341] width 12 height 12
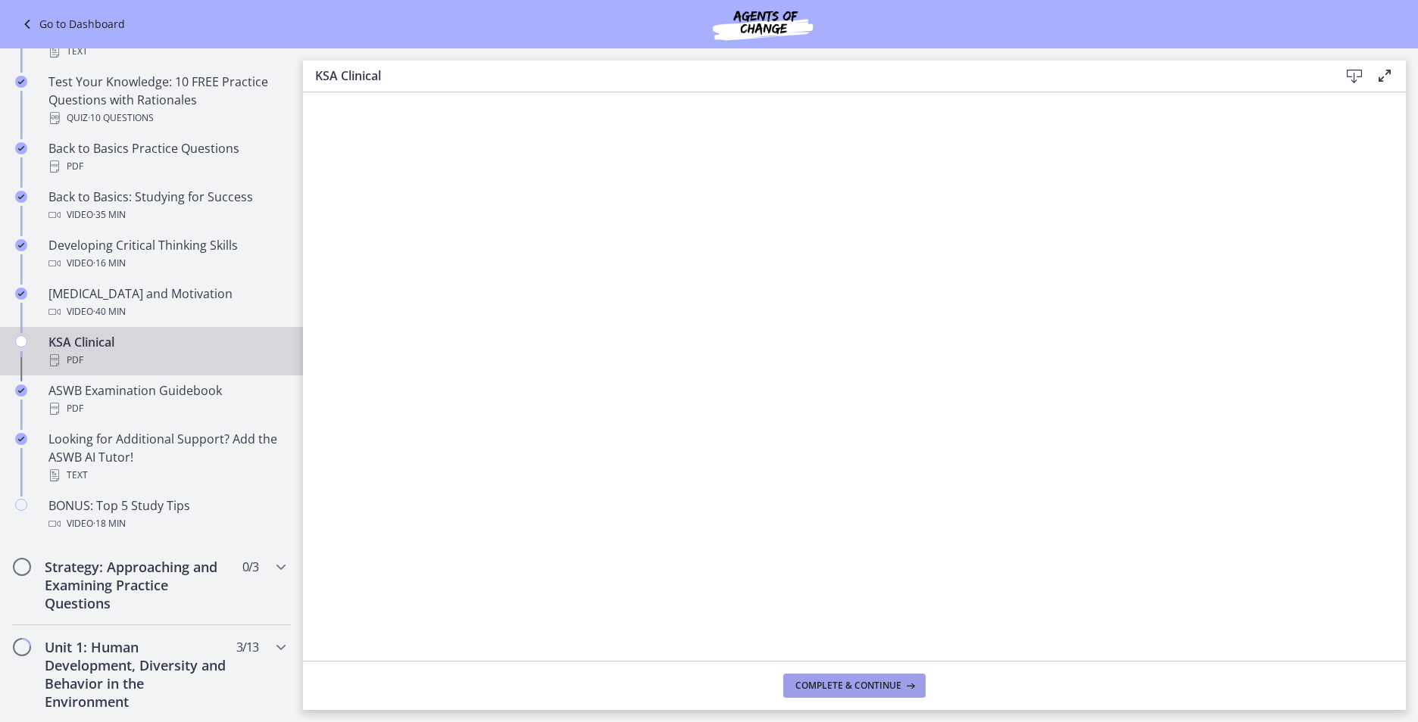
click at [806, 680] on span "Complete & continue" at bounding box center [848, 686] width 106 height 12
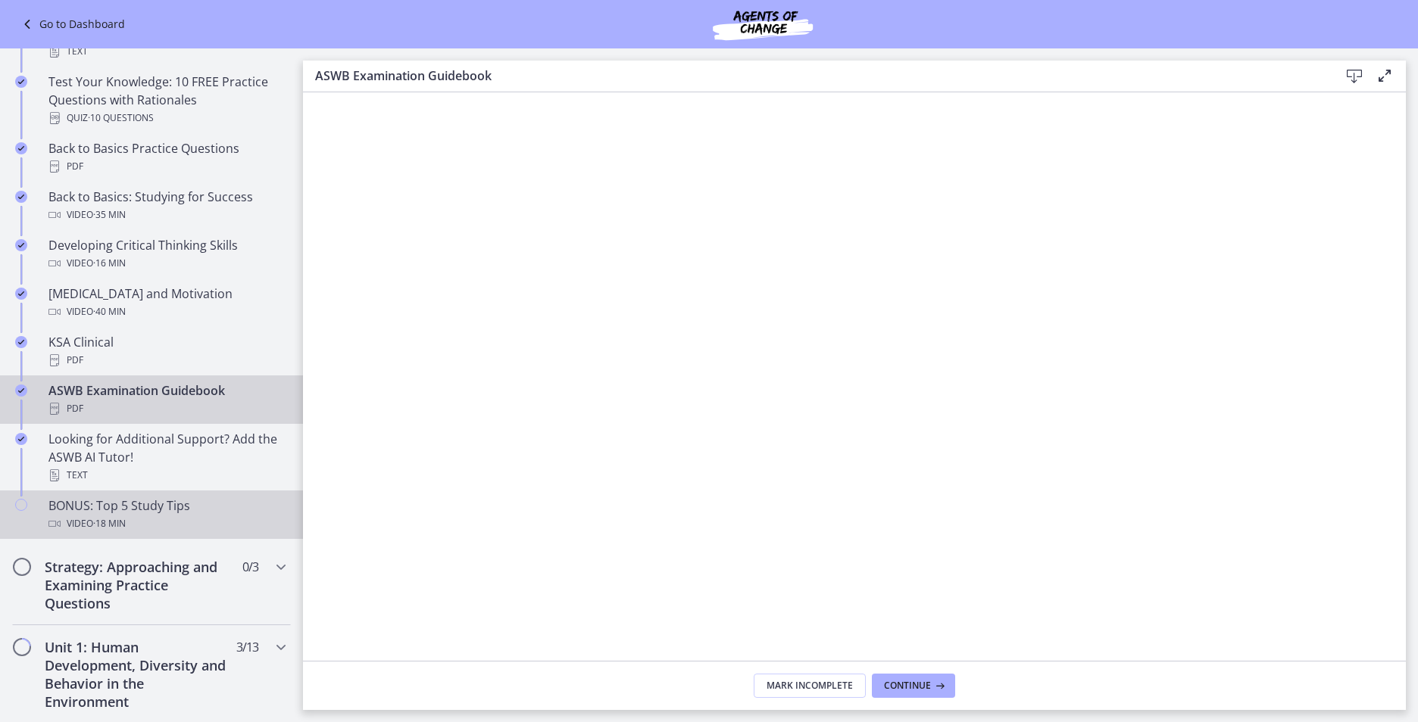
click at [179, 496] on link "BONUS: Top 5 Study Tips Video · 18 min" at bounding box center [151, 515] width 303 height 48
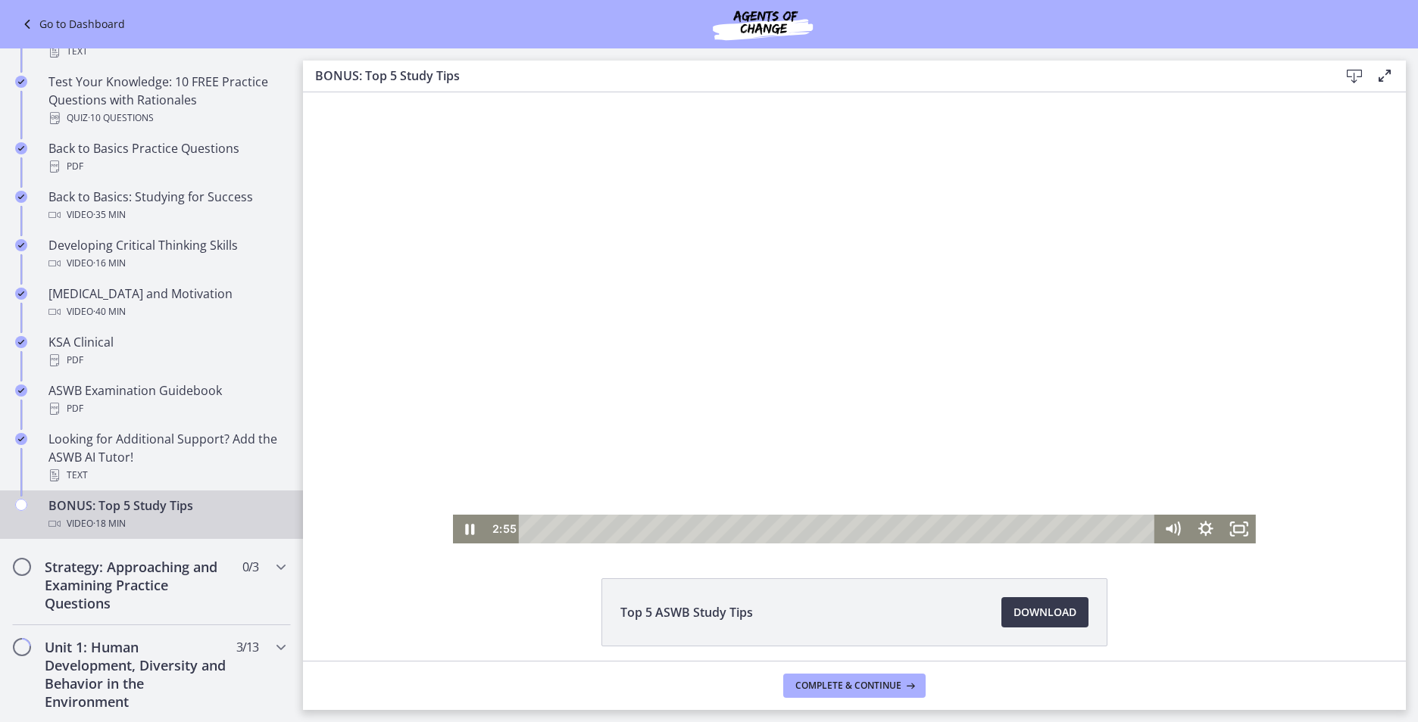
click at [783, 261] on div at bounding box center [854, 317] width 803 height 451
click at [546, 314] on div at bounding box center [854, 317] width 803 height 451
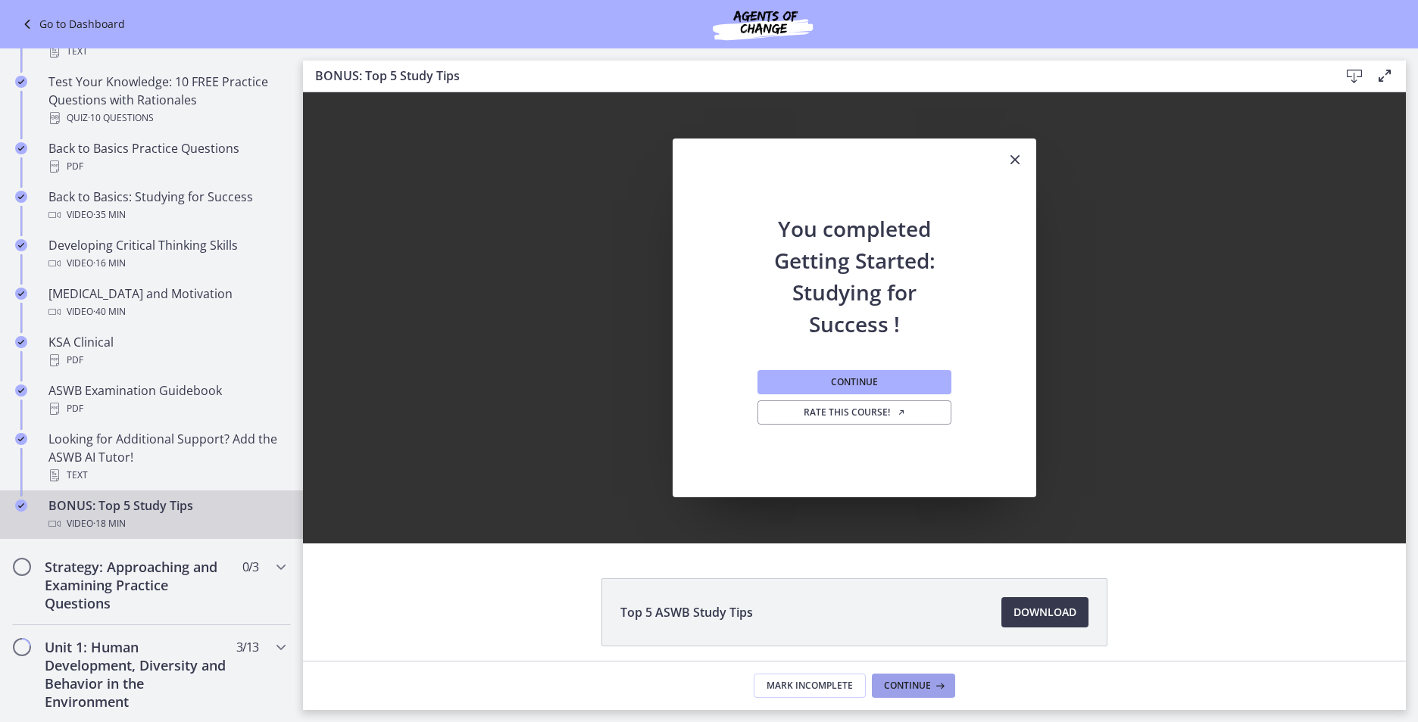
click at [942, 681] on icon at bounding box center [938, 686] width 15 height 12
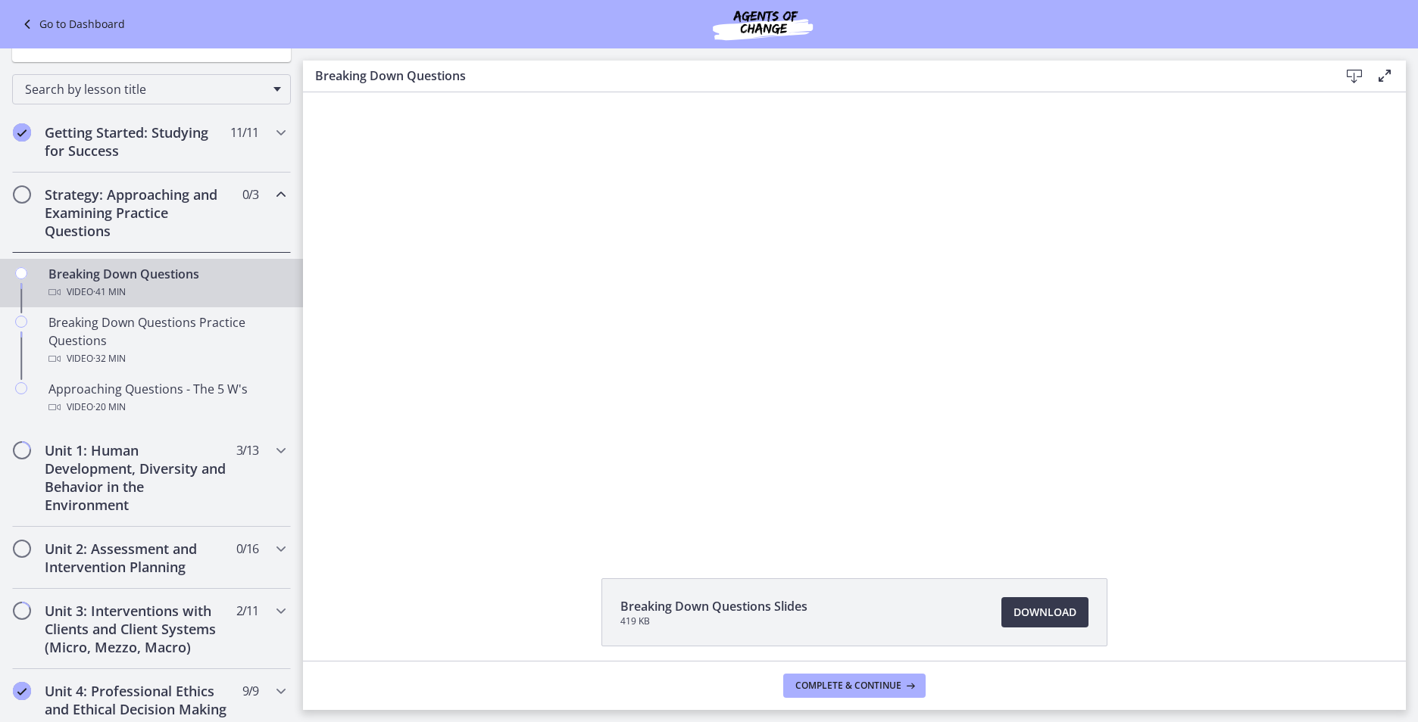
scroll to position [81, 0]
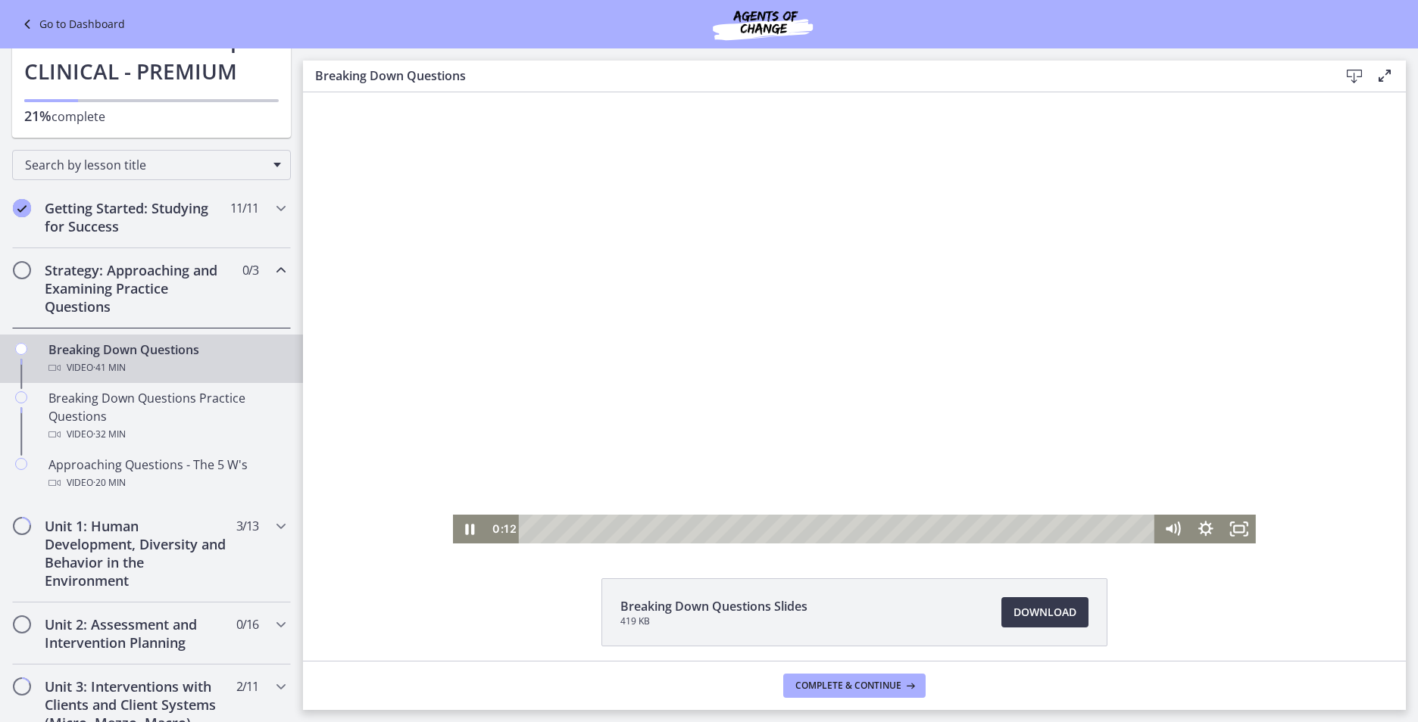
click at [484, 326] on div at bounding box center [854, 317] width 803 height 451
